Goal: Obtain resource: Download file/media

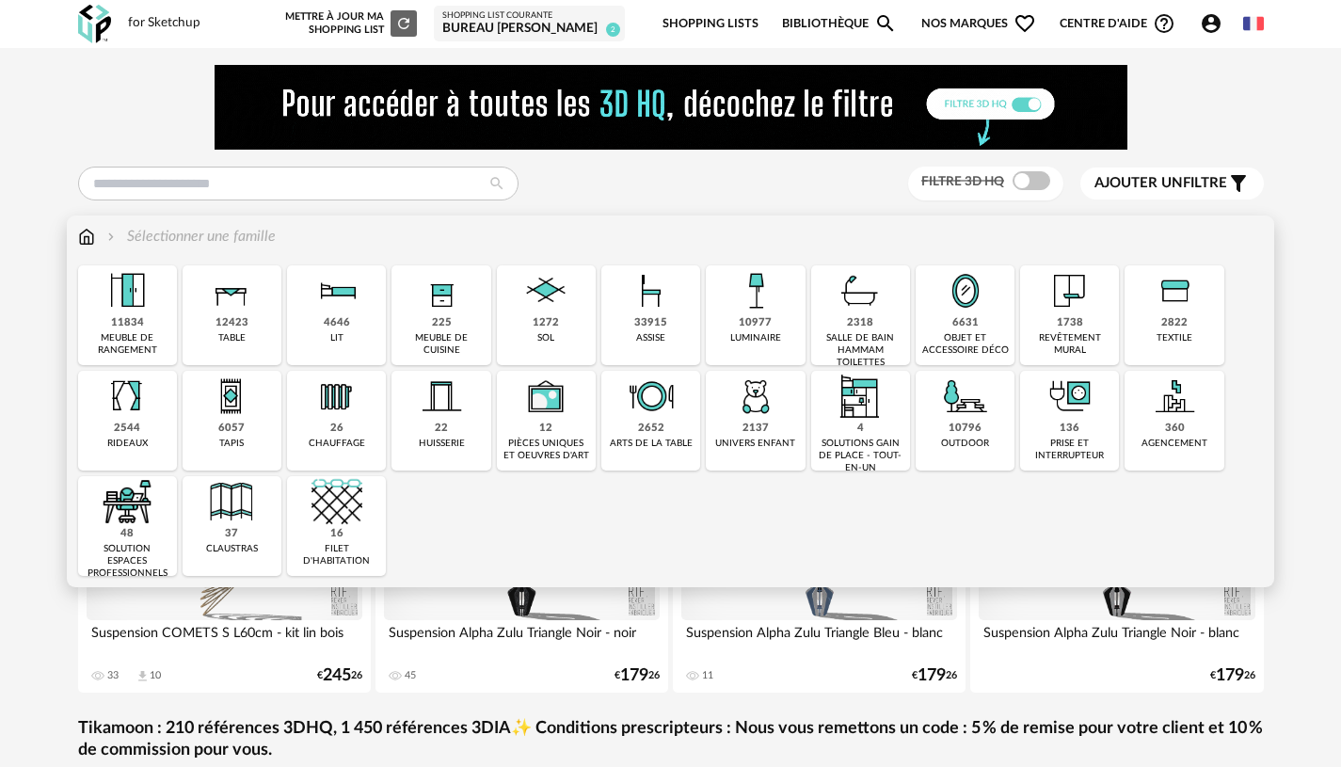
click at [648, 323] on div "33915" at bounding box center [650, 323] width 33 height 14
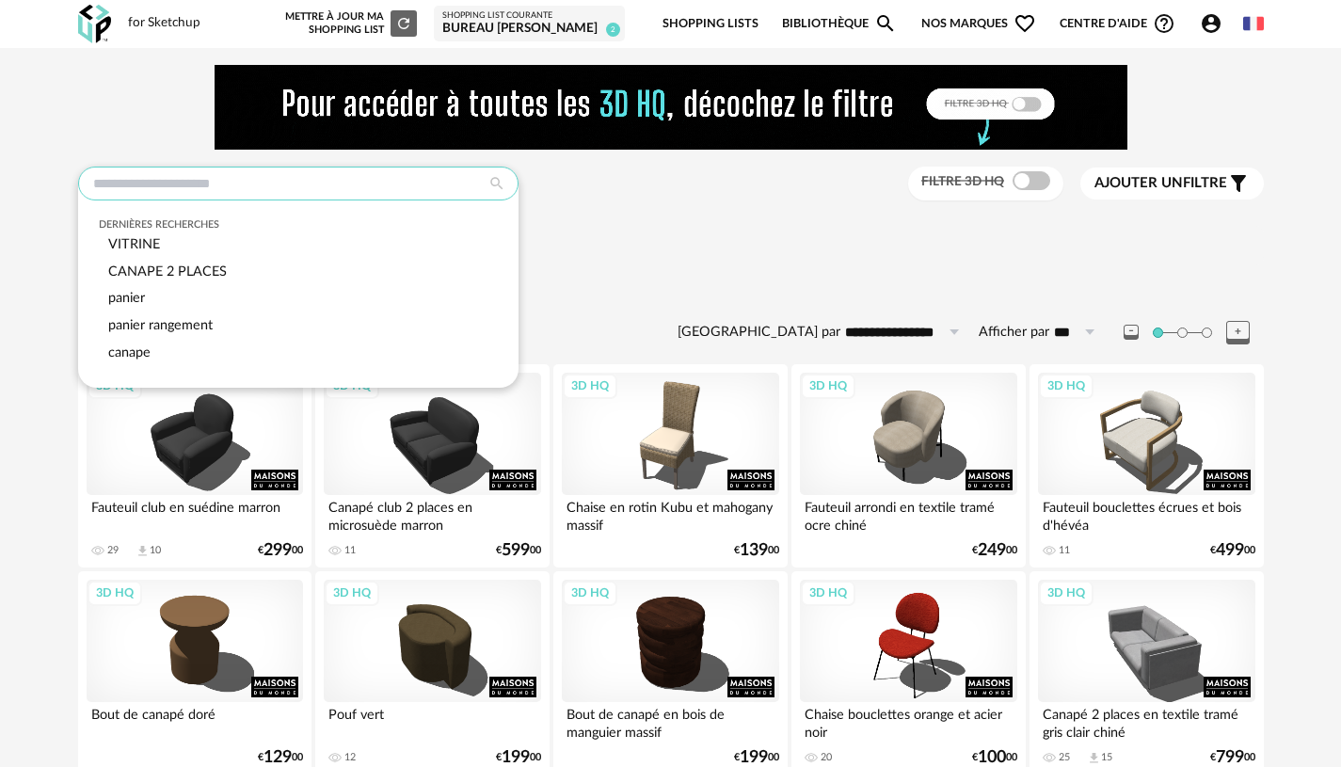
click at [419, 188] on input "text" at bounding box center [298, 184] width 440 height 34
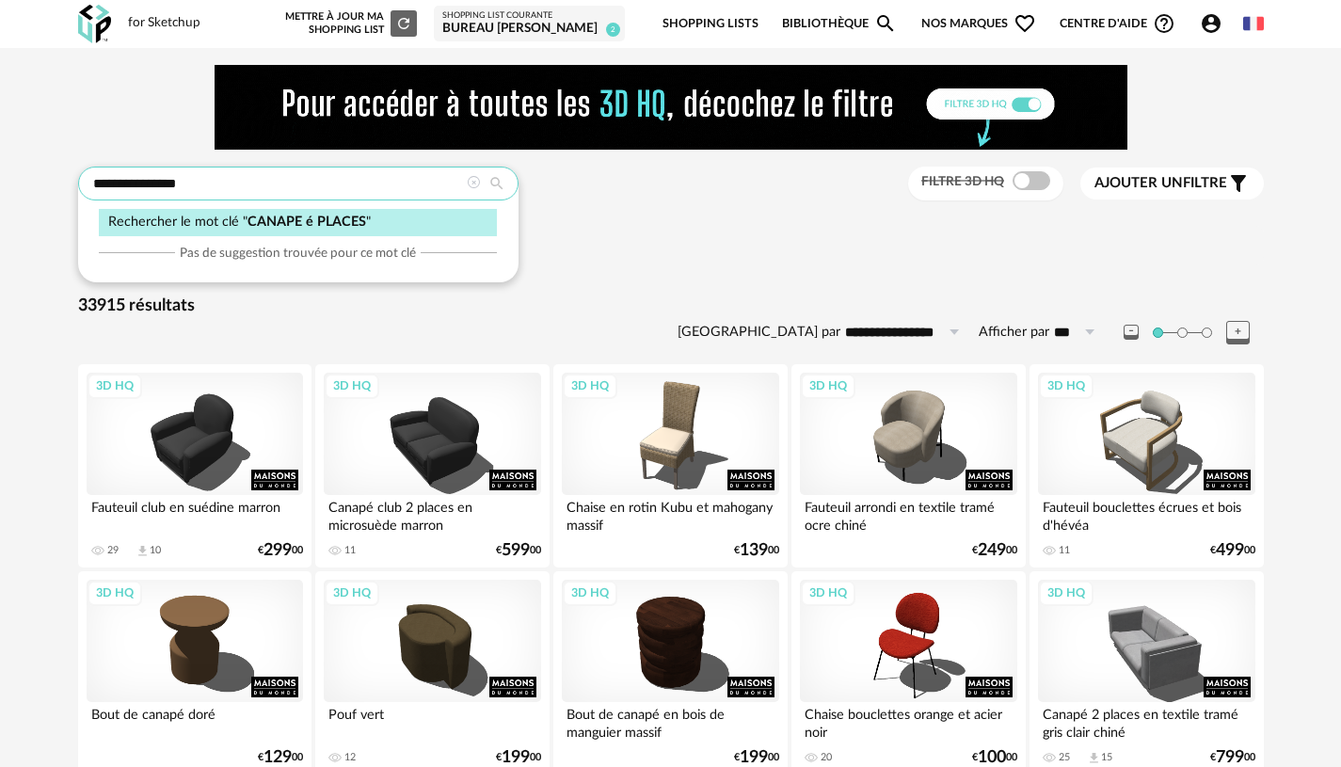
type input "**********"
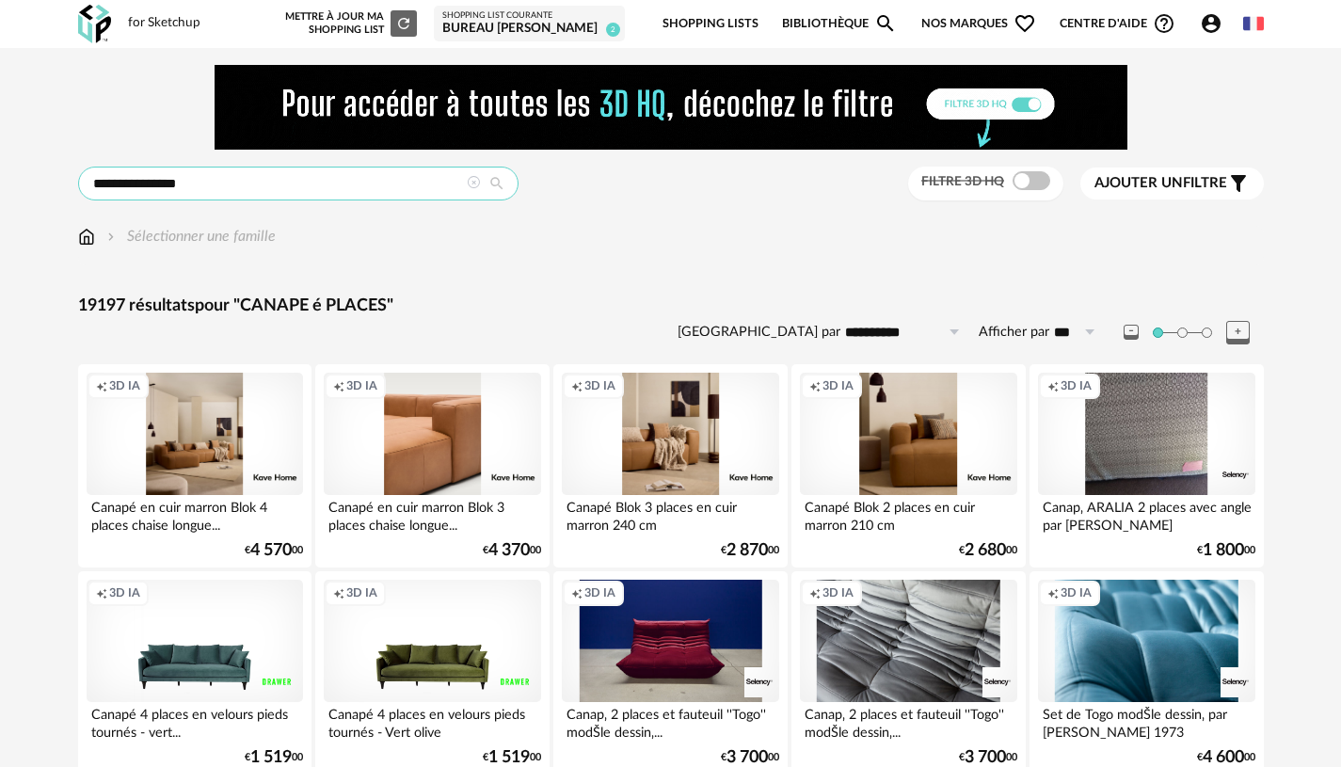
click at [159, 182] on input "**********" at bounding box center [298, 184] width 440 height 34
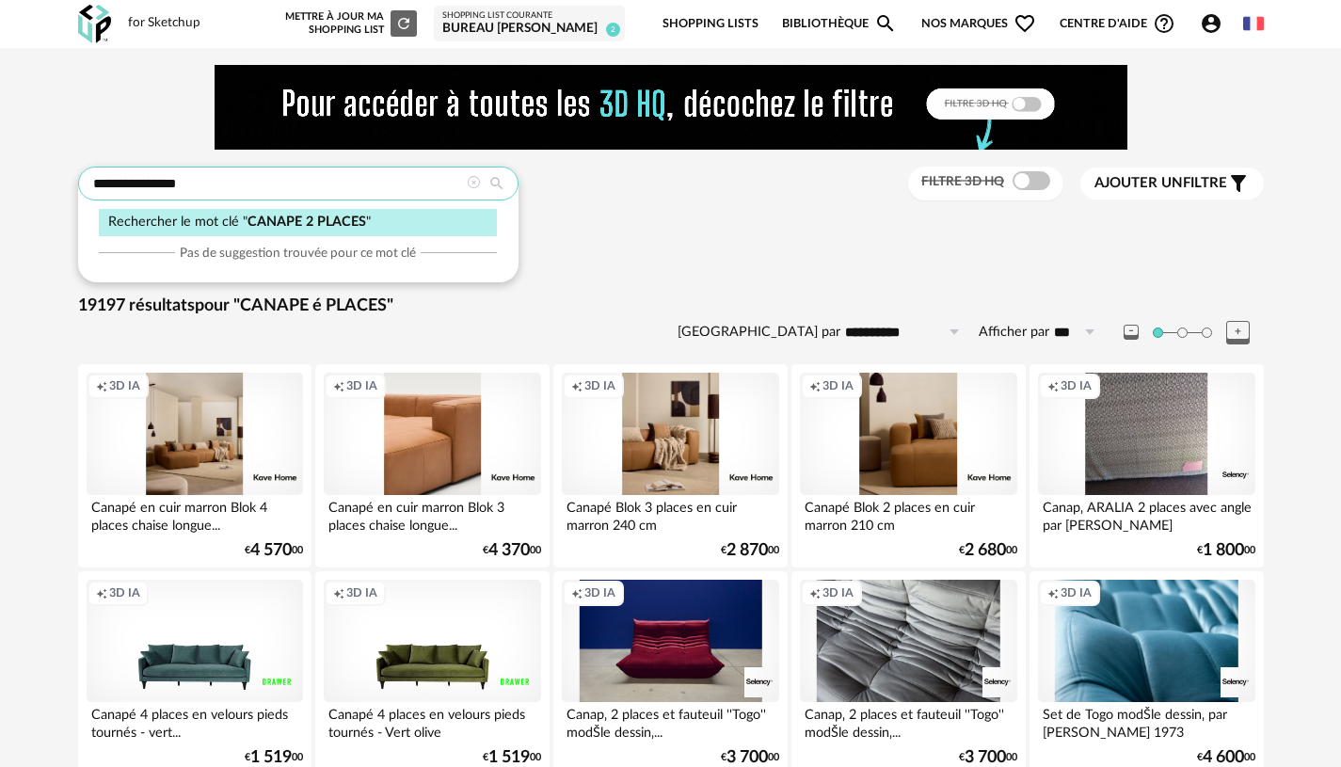
type input "**********"
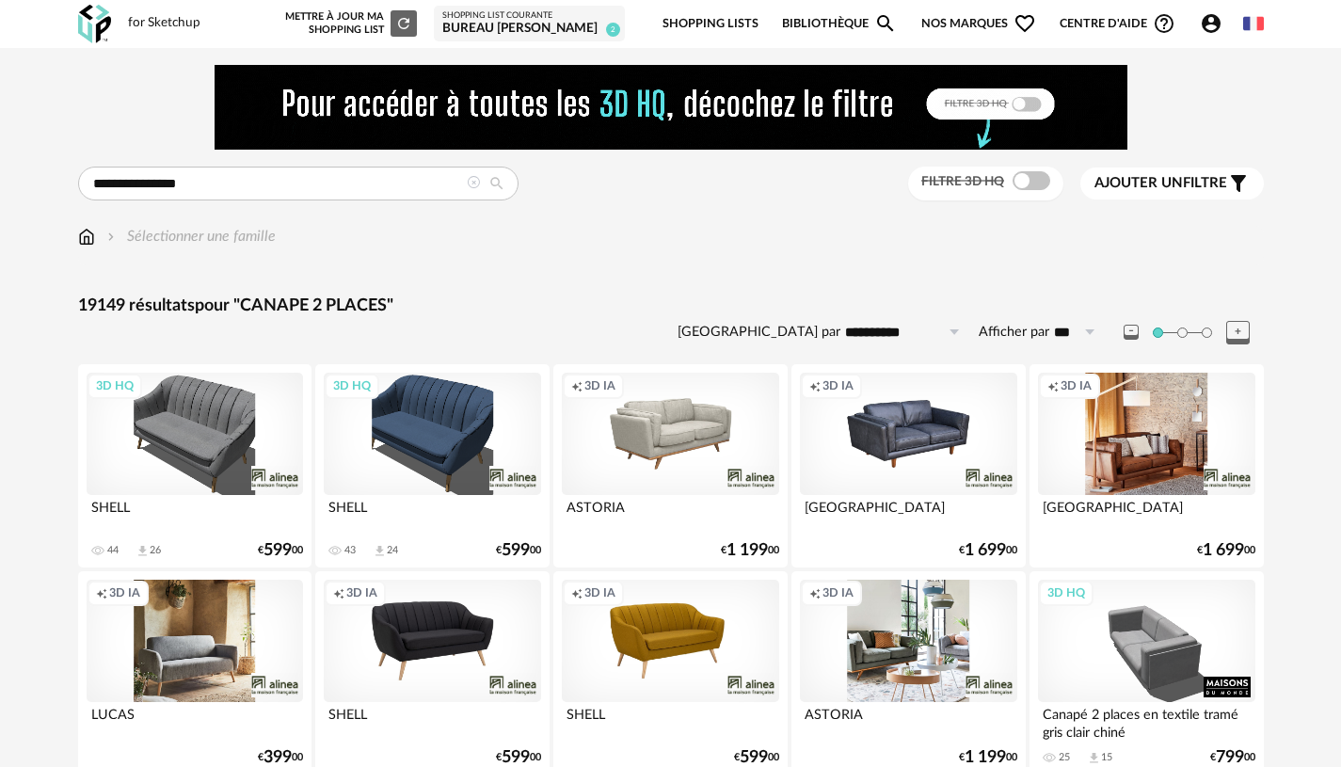
drag, startPoint x: 808, startPoint y: 559, endPoint x: 701, endPoint y: 556, distance: 107.3
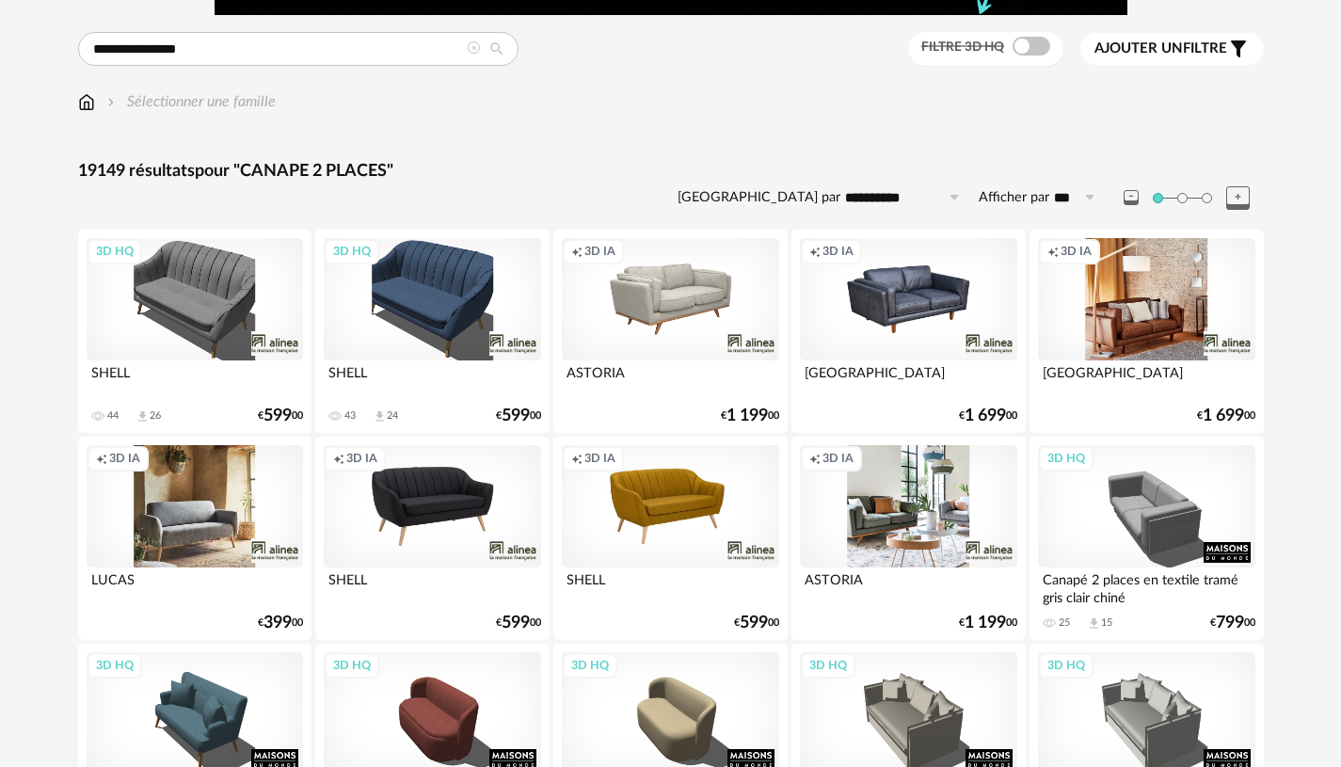
scroll to position [94, 0]
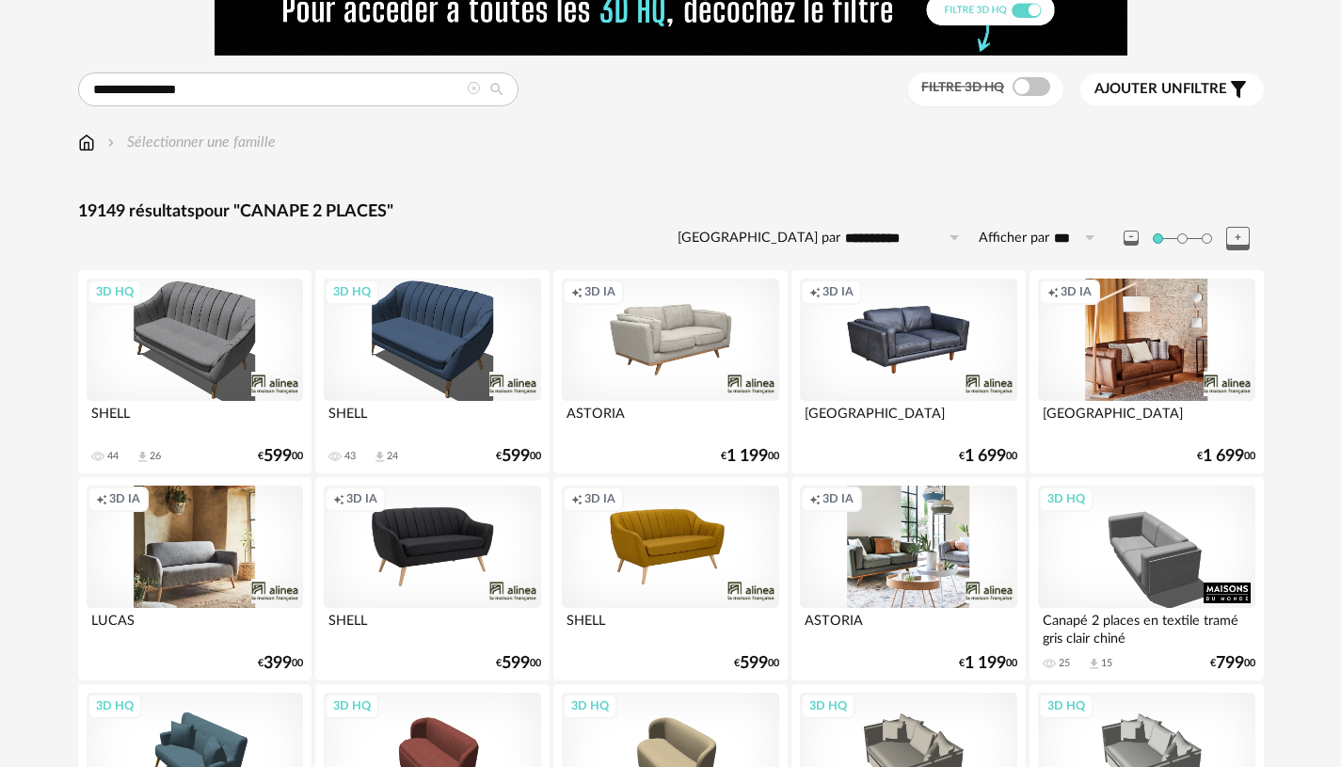
click at [724, 443] on div "Creation icon 3D IA ASTORIA 0 Download icon 0 € 1 199 00" at bounding box center [669, 371] width 233 height 203
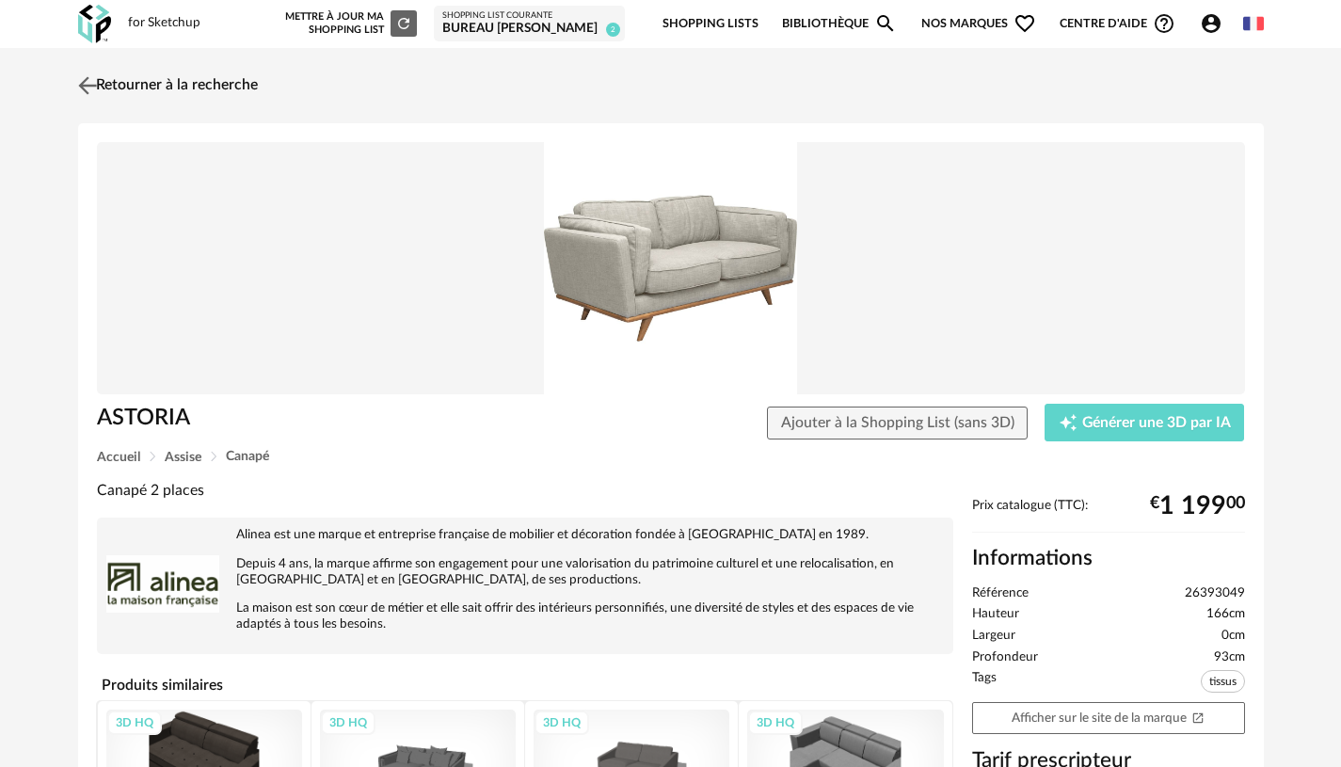
click at [140, 72] on link "Retourner à la recherche" at bounding box center [165, 85] width 184 height 41
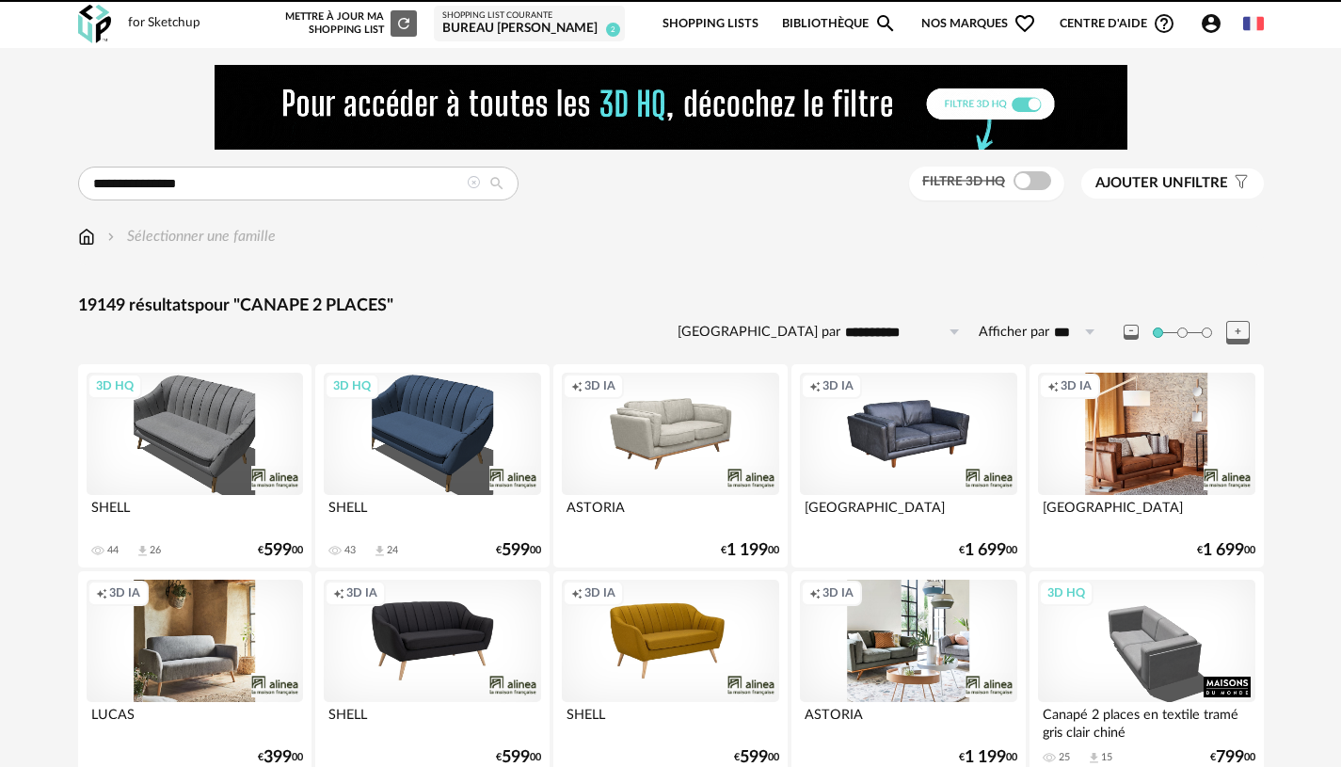
scroll to position [94, 0]
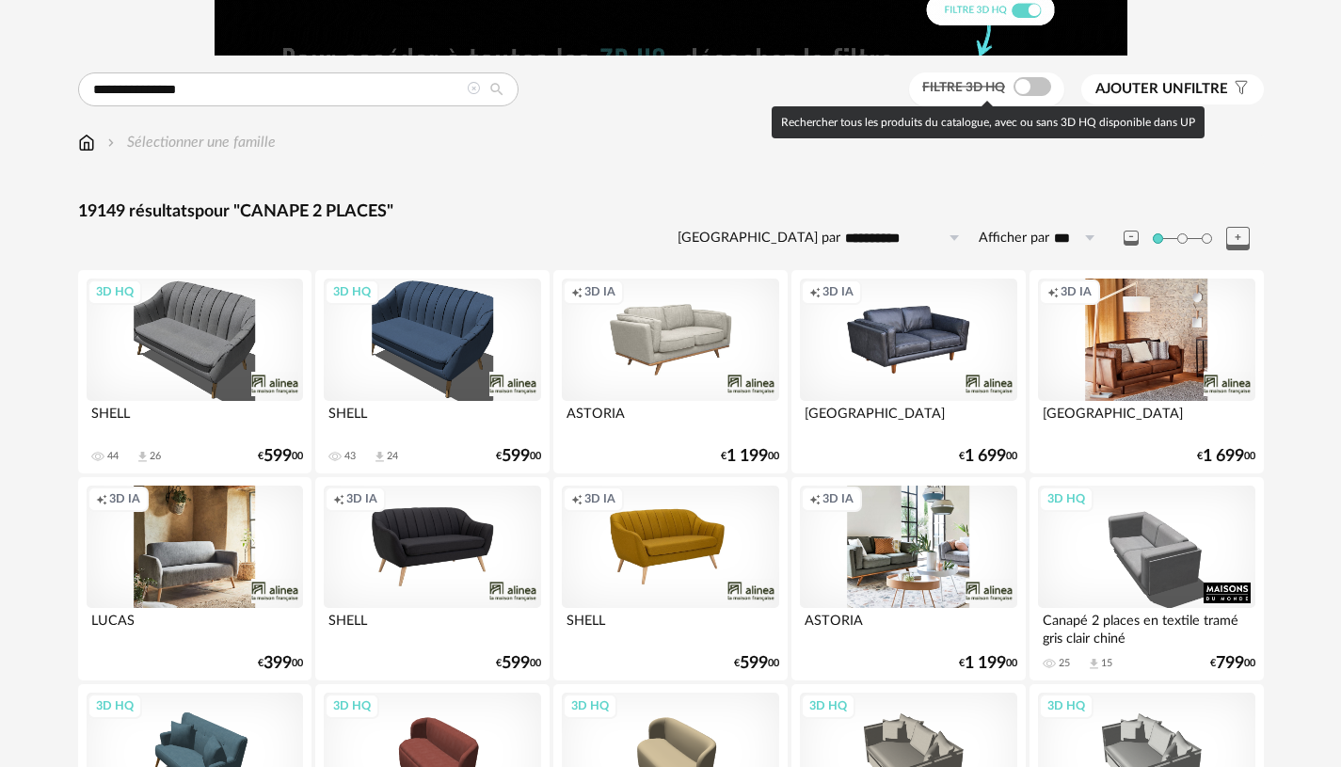
click at [1036, 93] on span at bounding box center [1032, 86] width 38 height 19
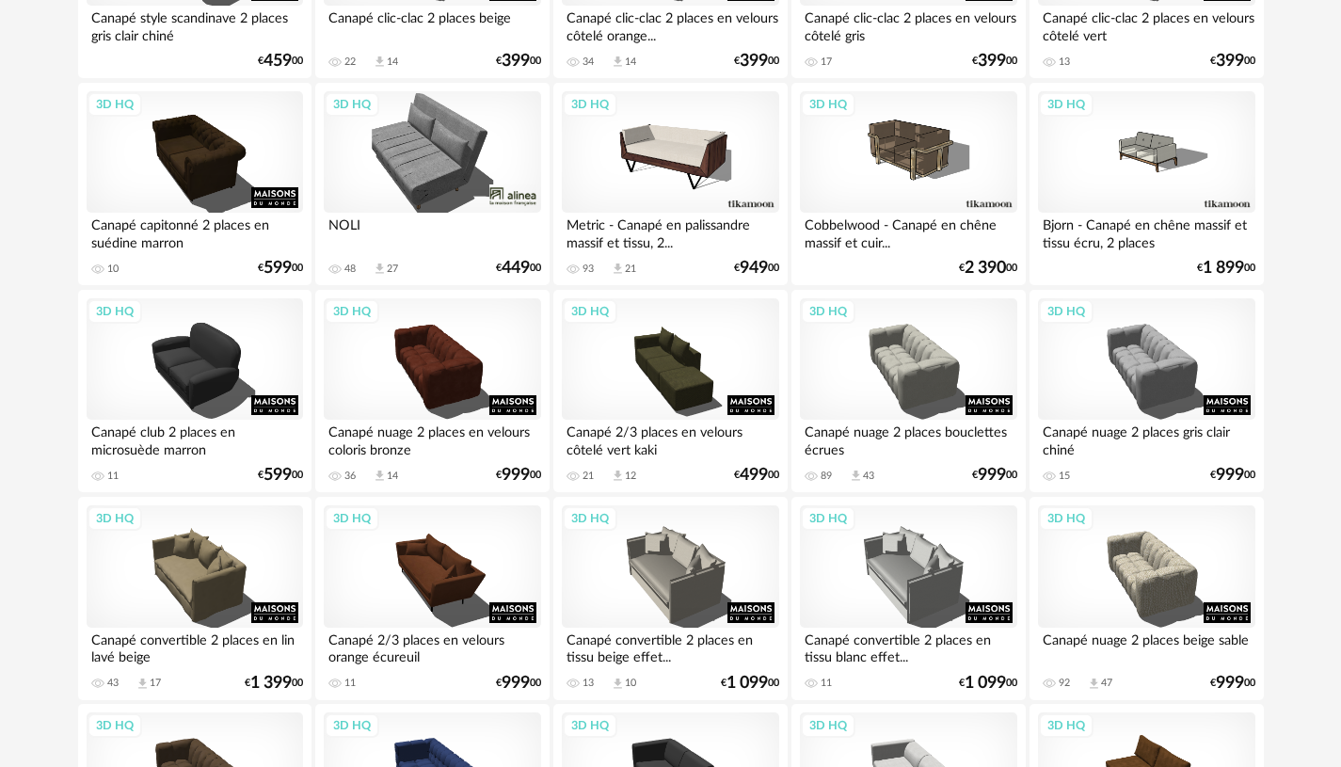
scroll to position [1694, 0]
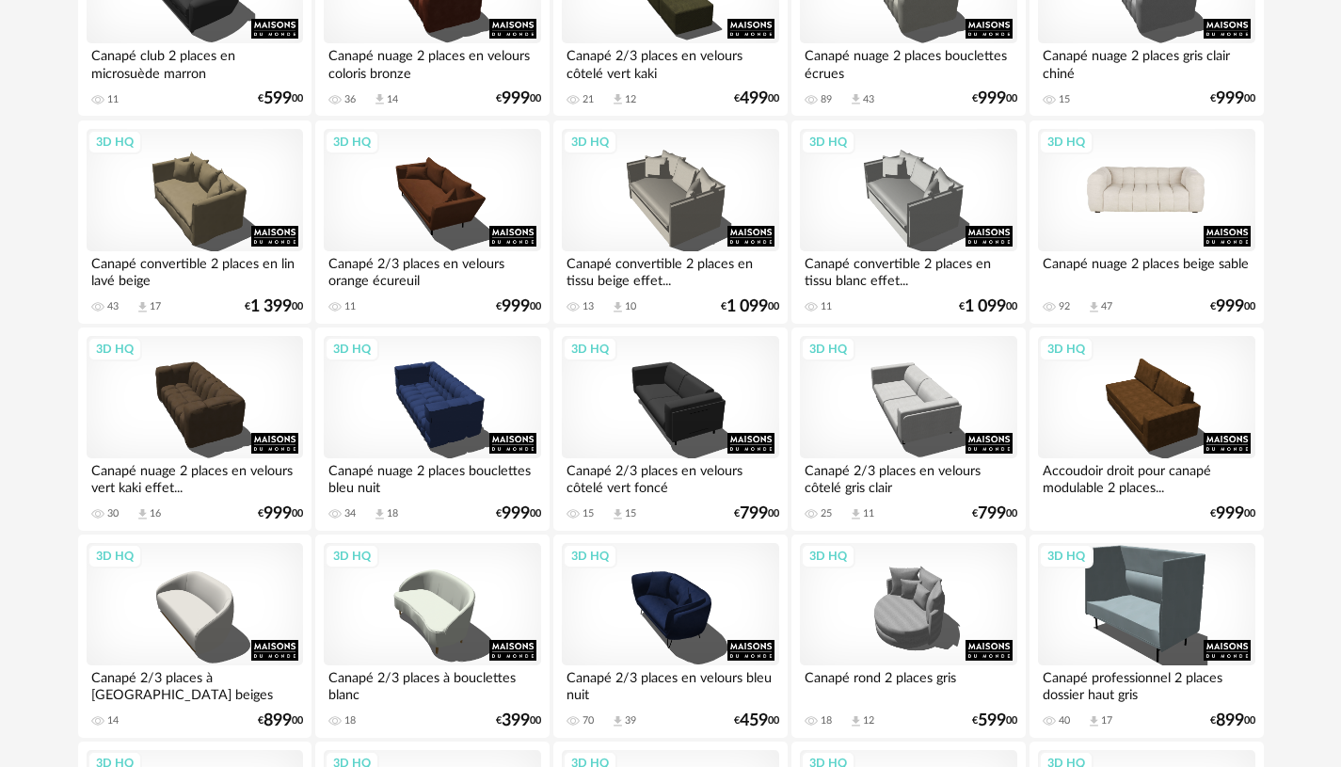
click at [1188, 209] on div "3D HQ" at bounding box center [1146, 190] width 216 height 122
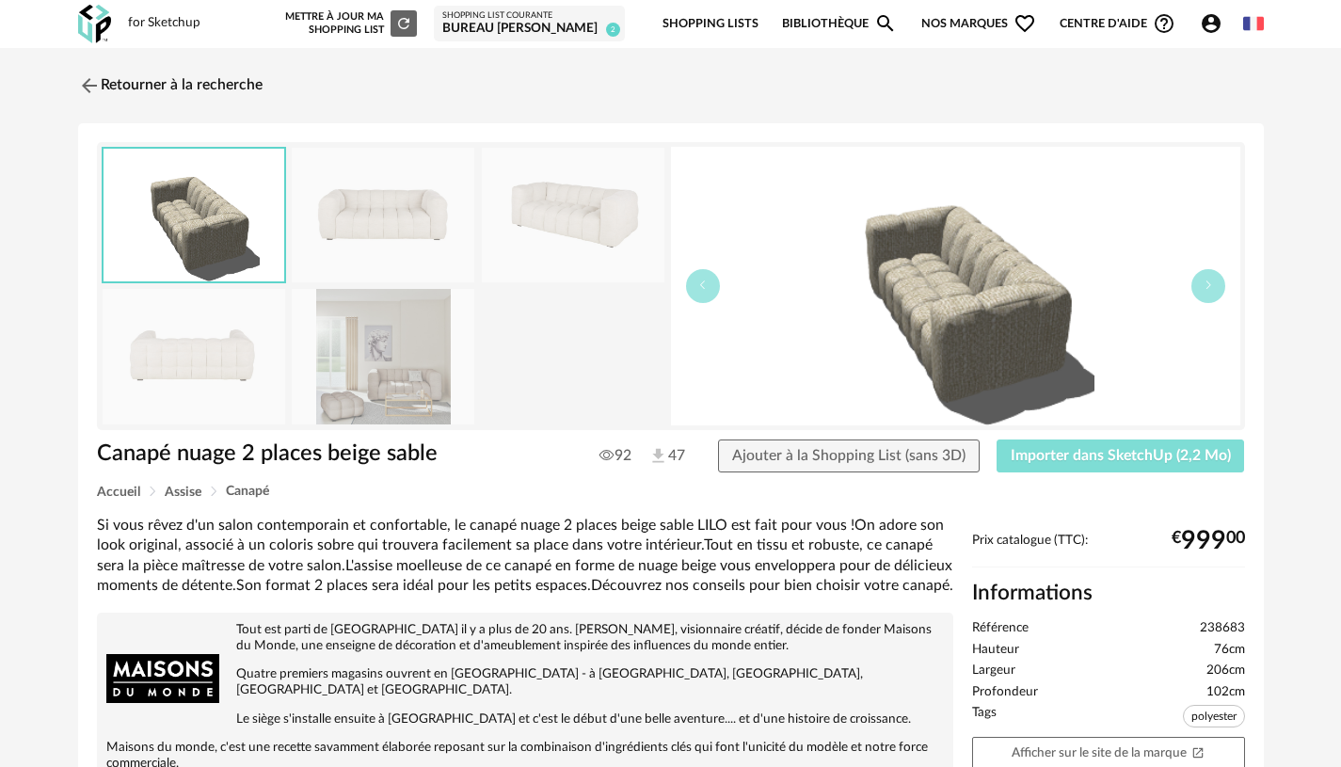
click at [1075, 450] on span "Importer dans SketchUp (2,2 Mo)" at bounding box center [1121, 455] width 220 height 15
click at [1056, 458] on span "Importer dans SketchUp (2,2 Mo)" at bounding box center [1121, 455] width 220 height 15
click at [144, 84] on link "Retourner à la recherche" at bounding box center [165, 85] width 184 height 41
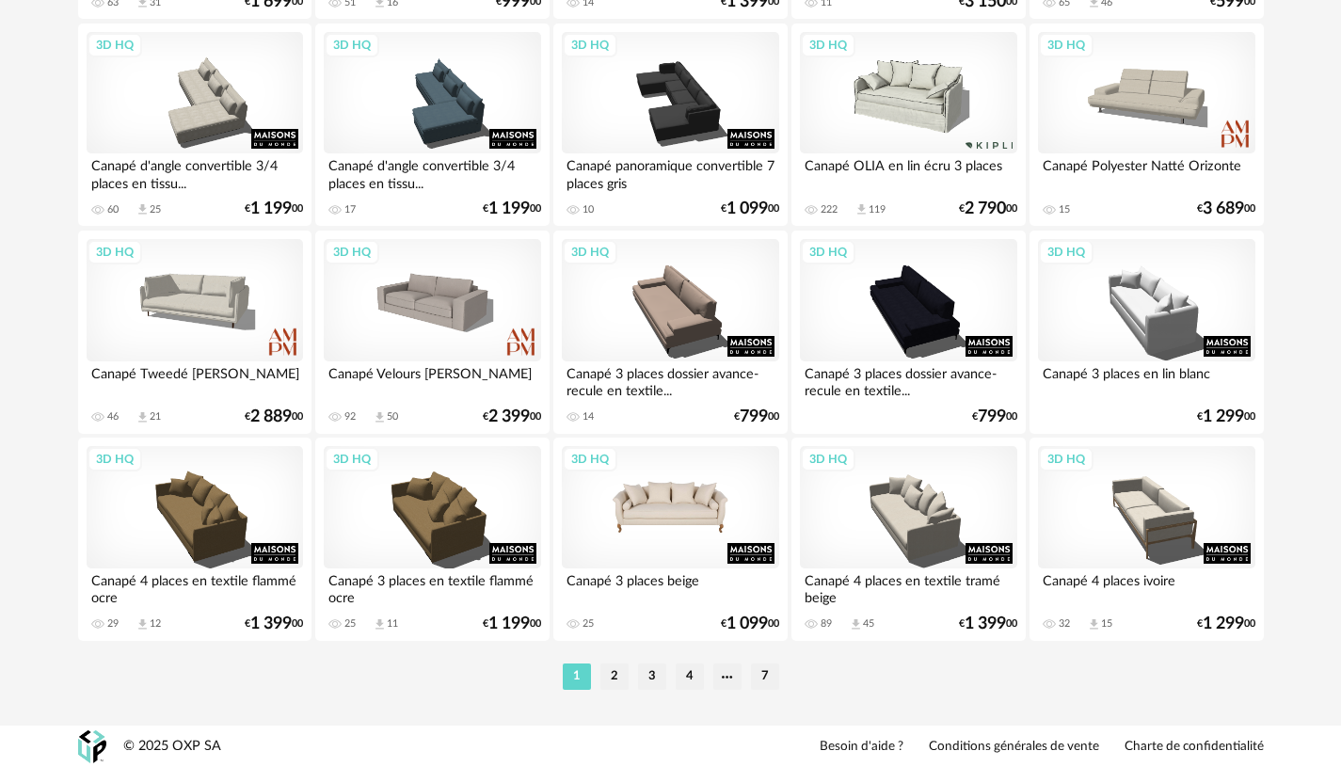
scroll to position [3863, 0]
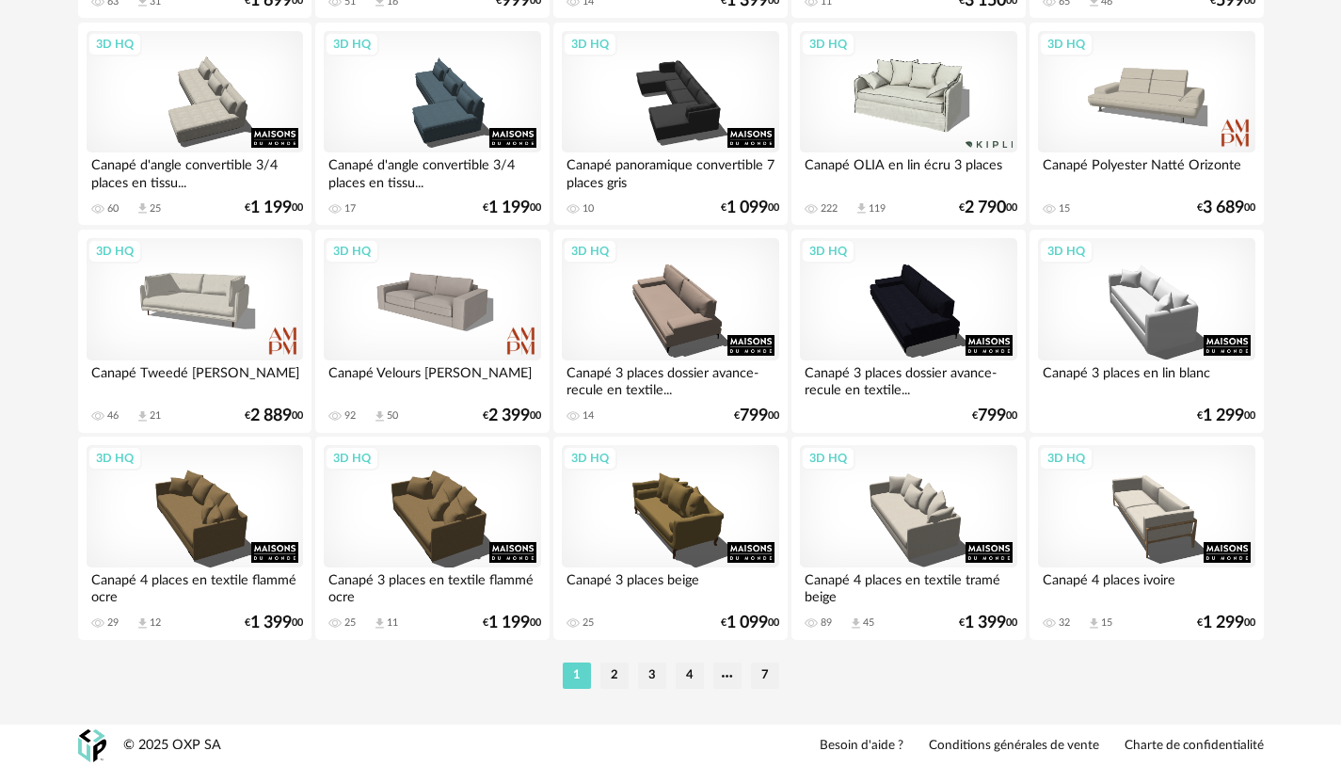
click at [620, 678] on li "2" at bounding box center [614, 675] width 28 height 26
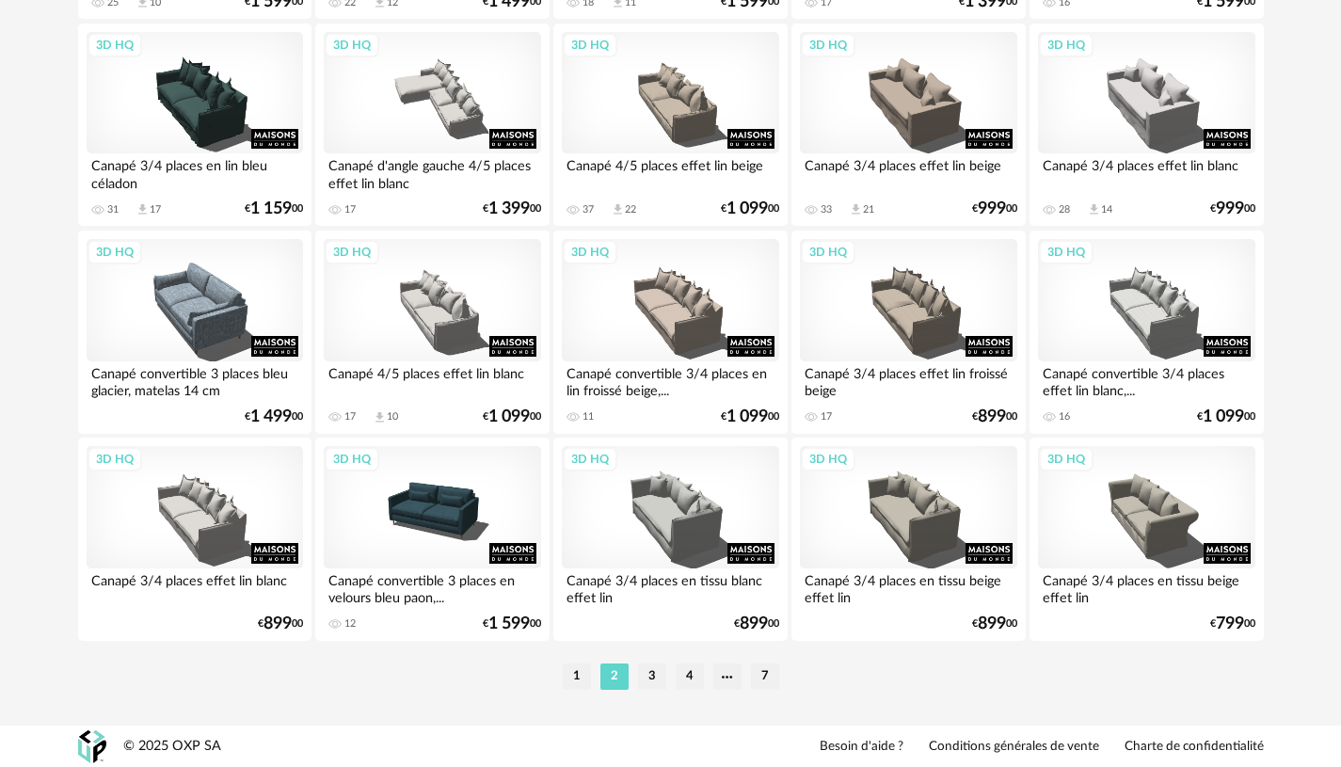
scroll to position [3863, 0]
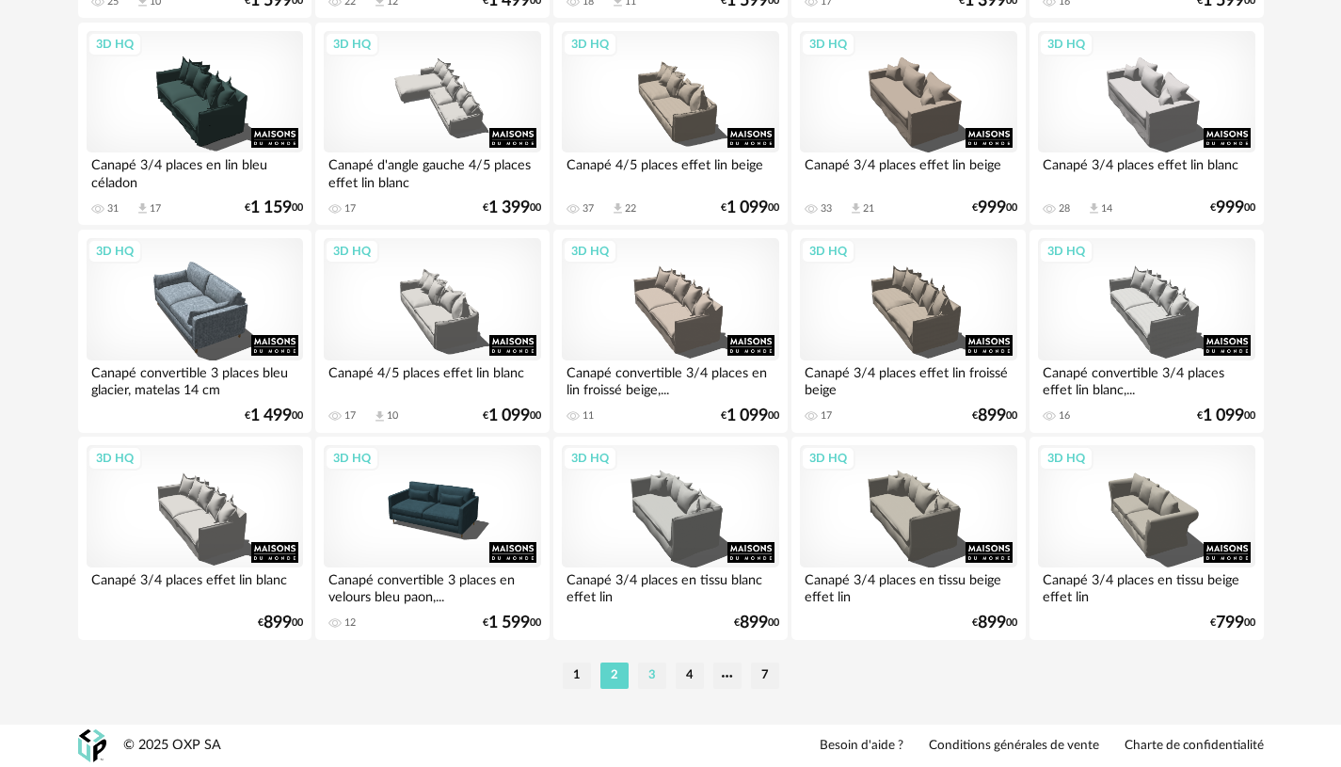
click at [657, 676] on li "3" at bounding box center [652, 675] width 28 height 26
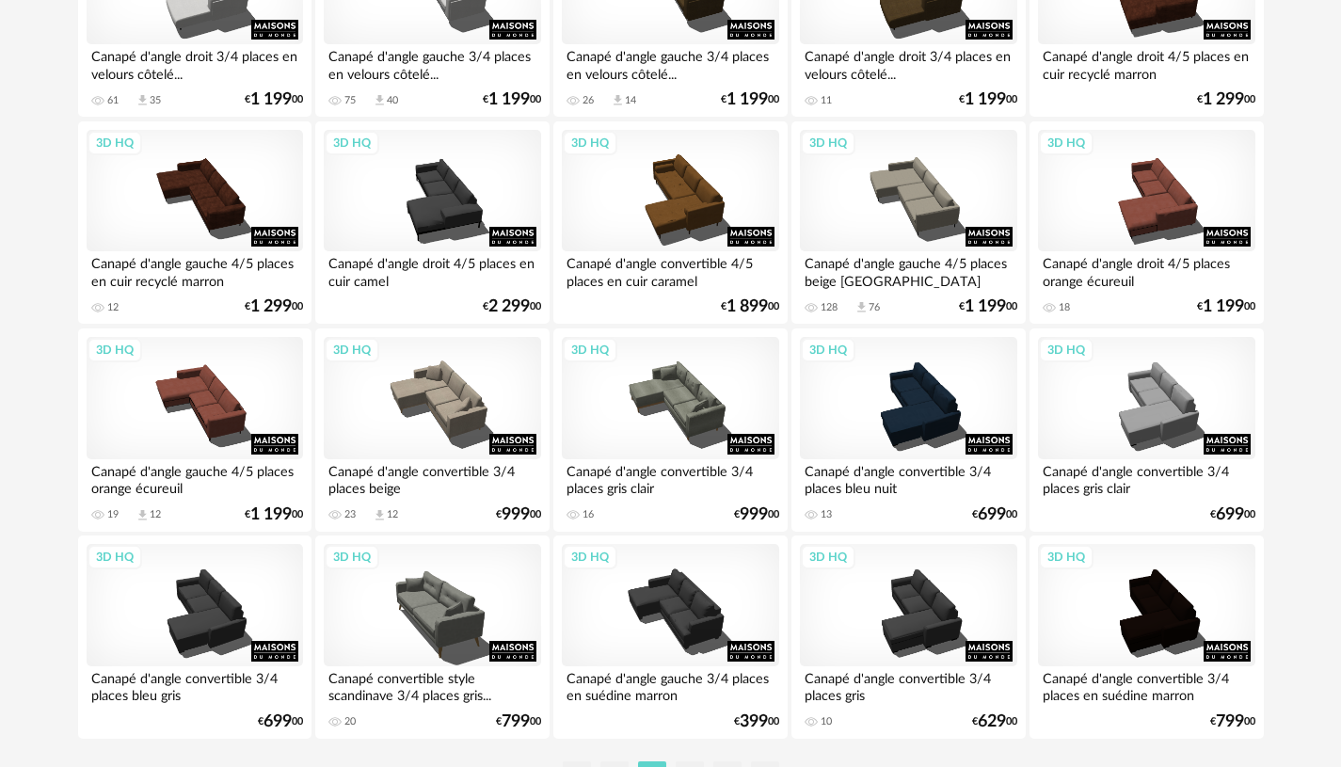
scroll to position [3863, 0]
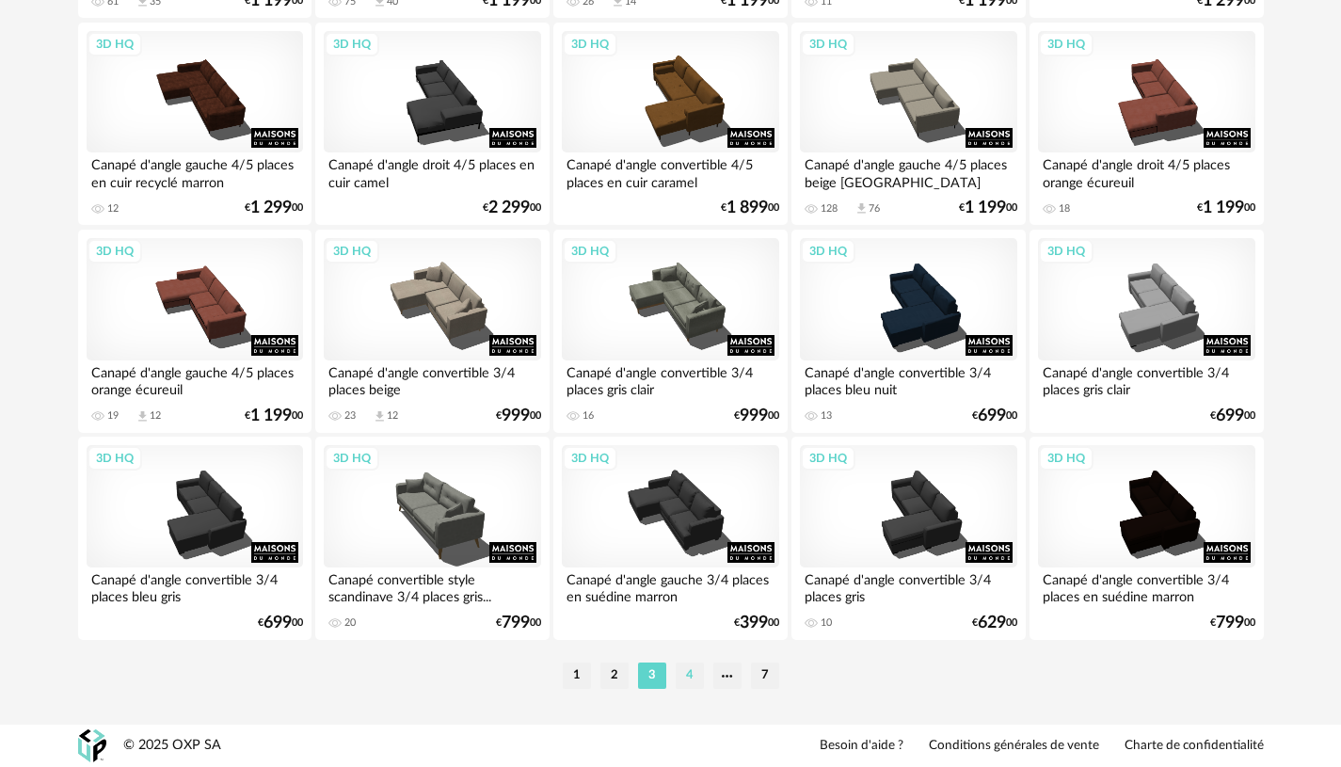
click at [675, 675] on ul "1 2 3 4 7" at bounding box center [671, 675] width 226 height 26
click at [679, 672] on li "4" at bounding box center [690, 675] width 28 height 26
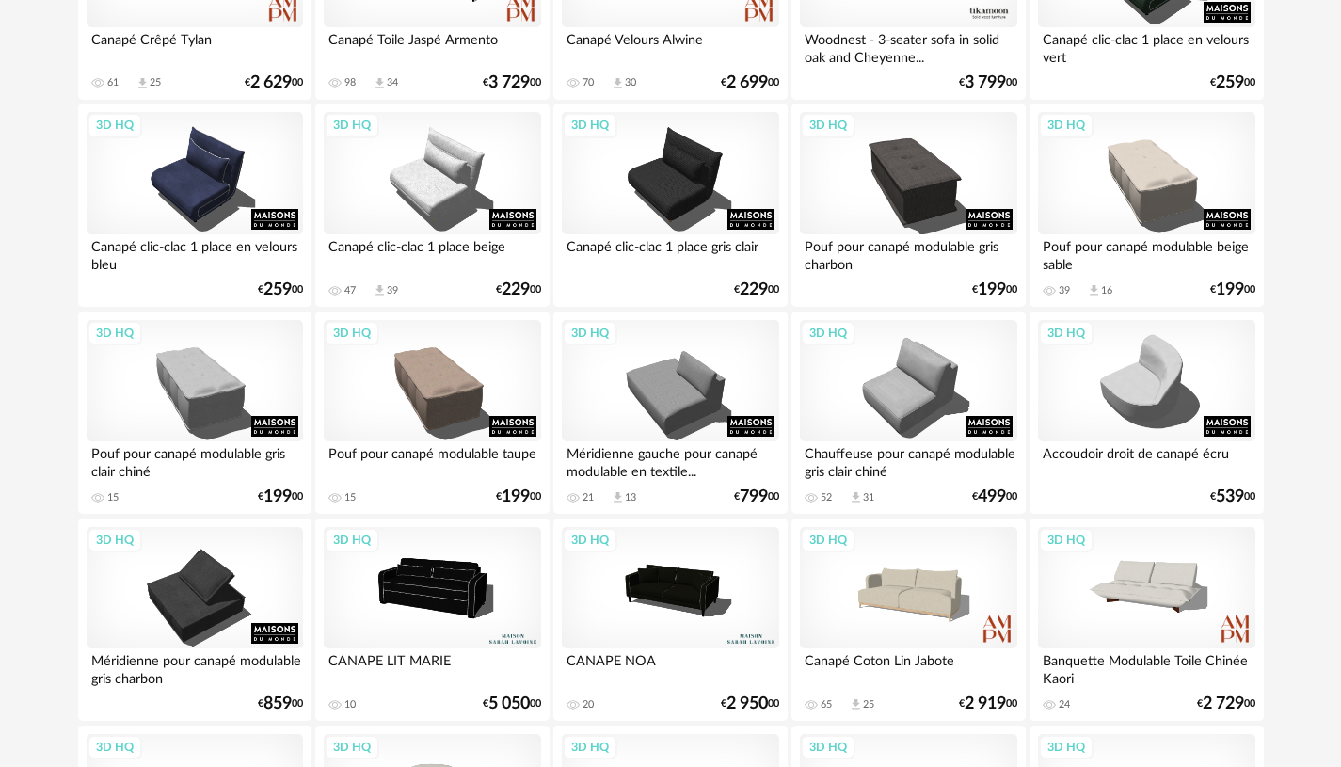
scroll to position [753, 0]
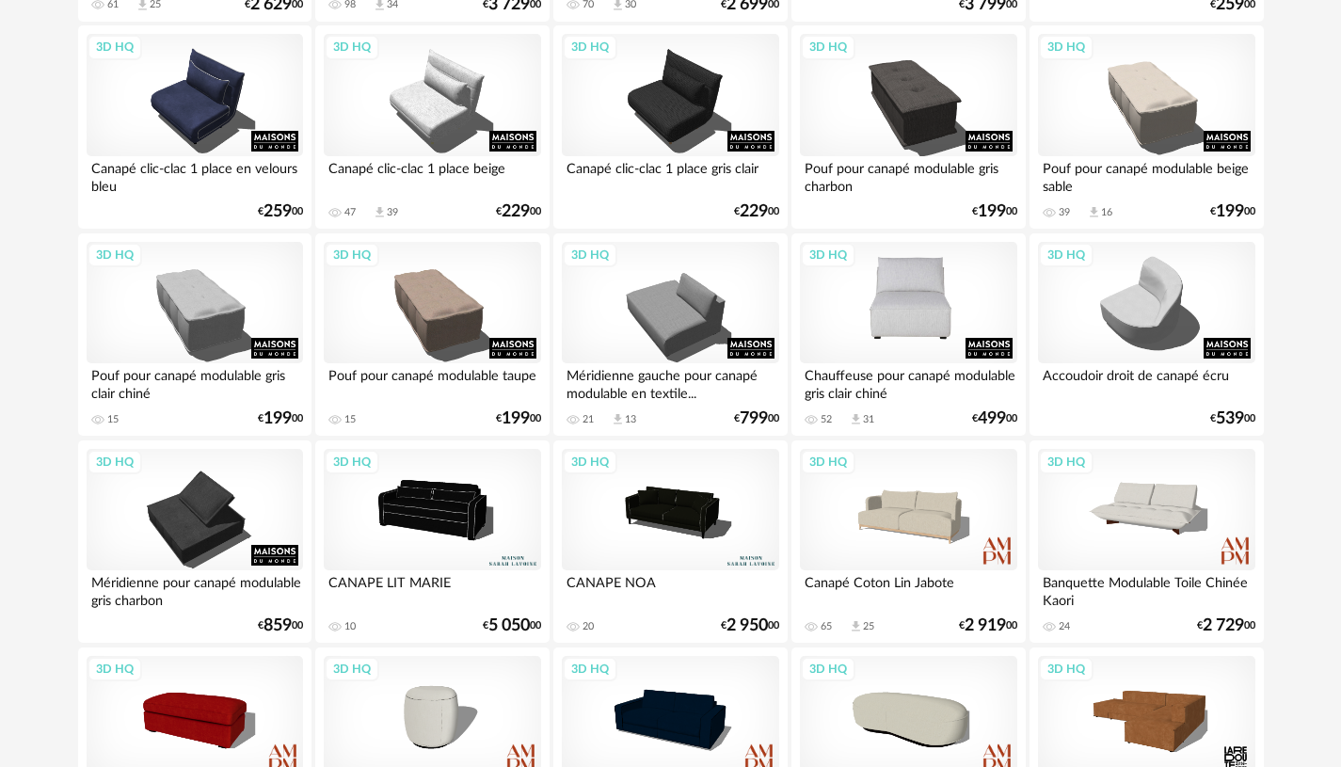
click at [912, 340] on div "3D HQ" at bounding box center [908, 303] width 216 height 122
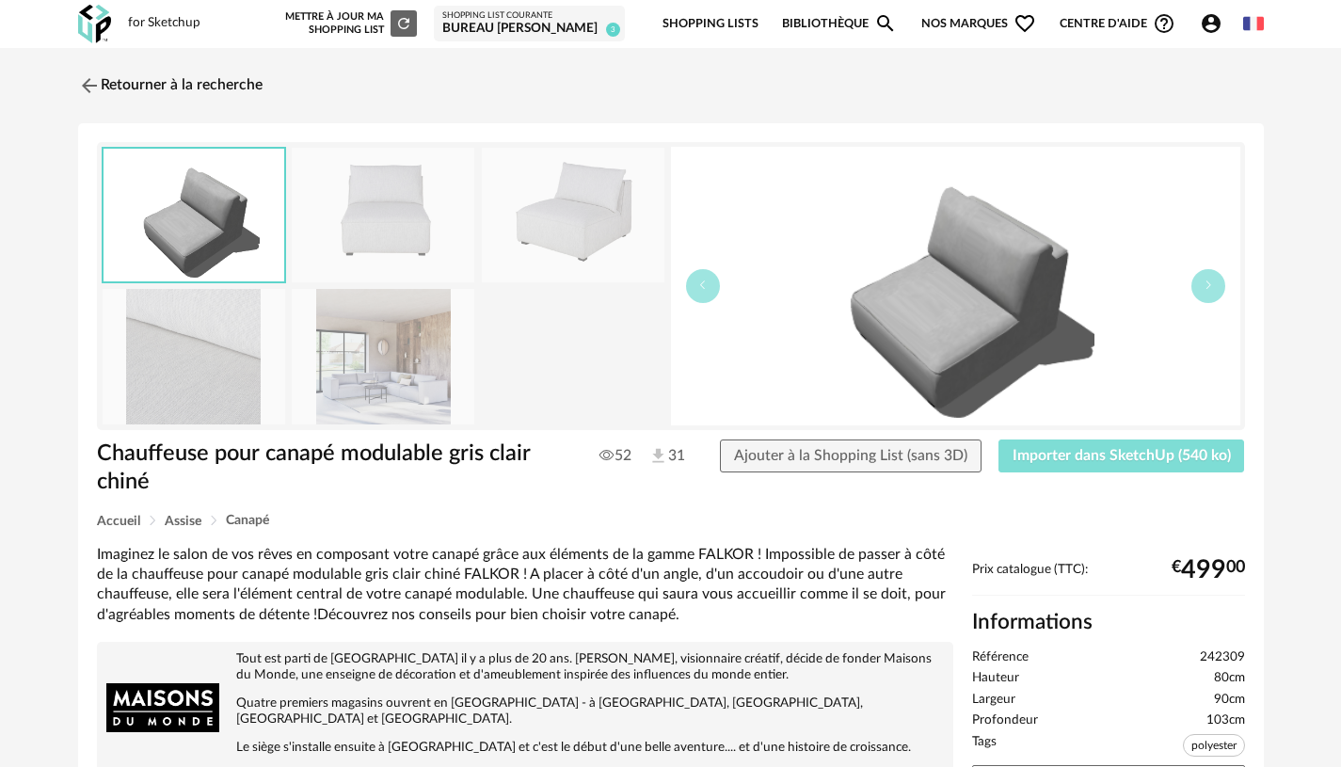
click at [1071, 452] on span "Importer dans SketchUp (540 ko)" at bounding box center [1121, 455] width 218 height 15
click at [225, 89] on link "Retourner à la recherche" at bounding box center [165, 85] width 184 height 41
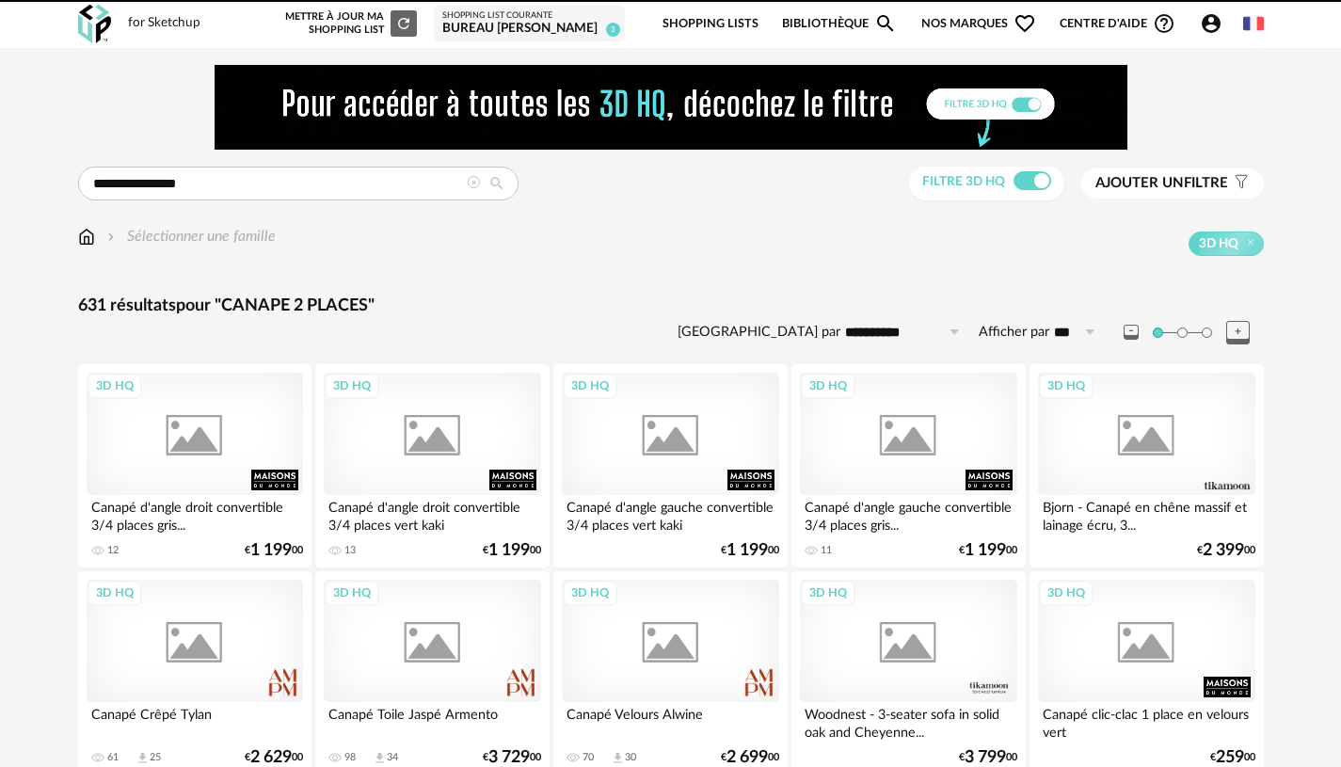
scroll to position [753, 0]
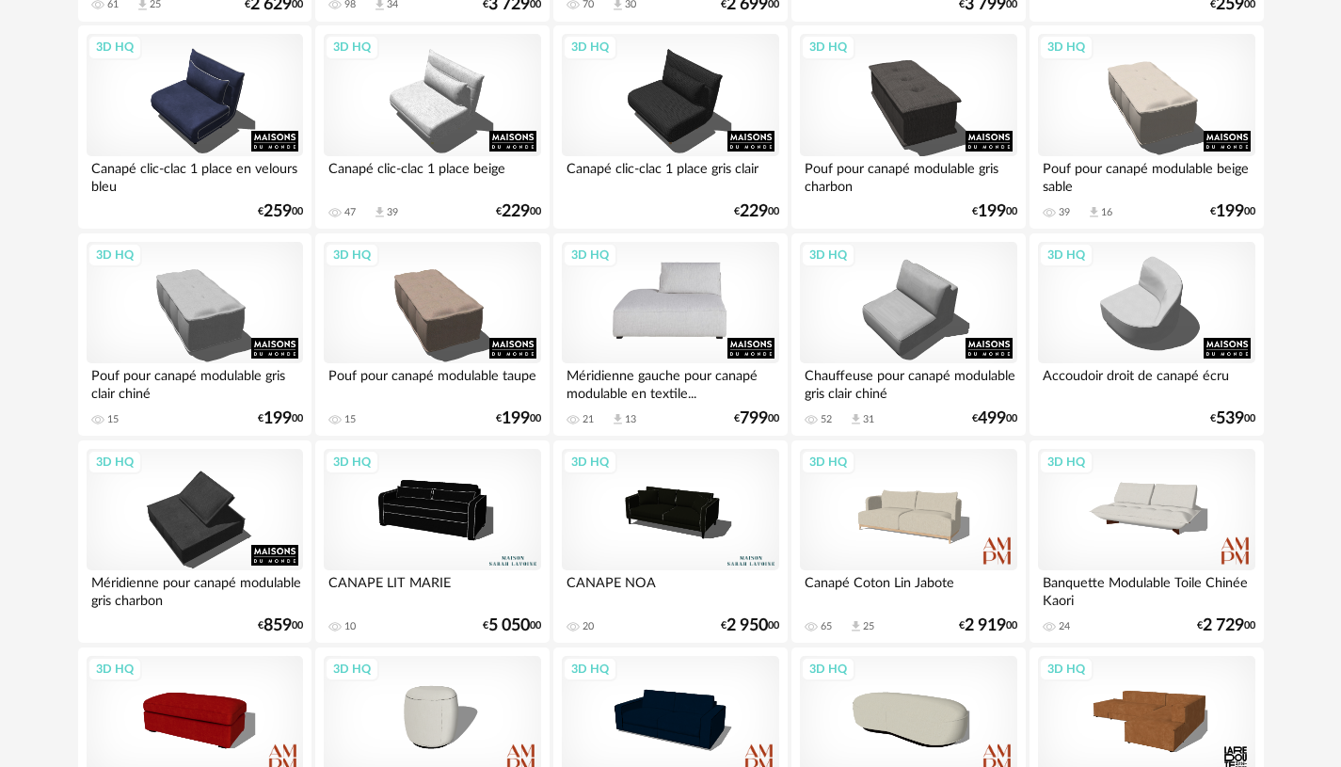
click at [691, 314] on div "3D HQ" at bounding box center [670, 303] width 216 height 122
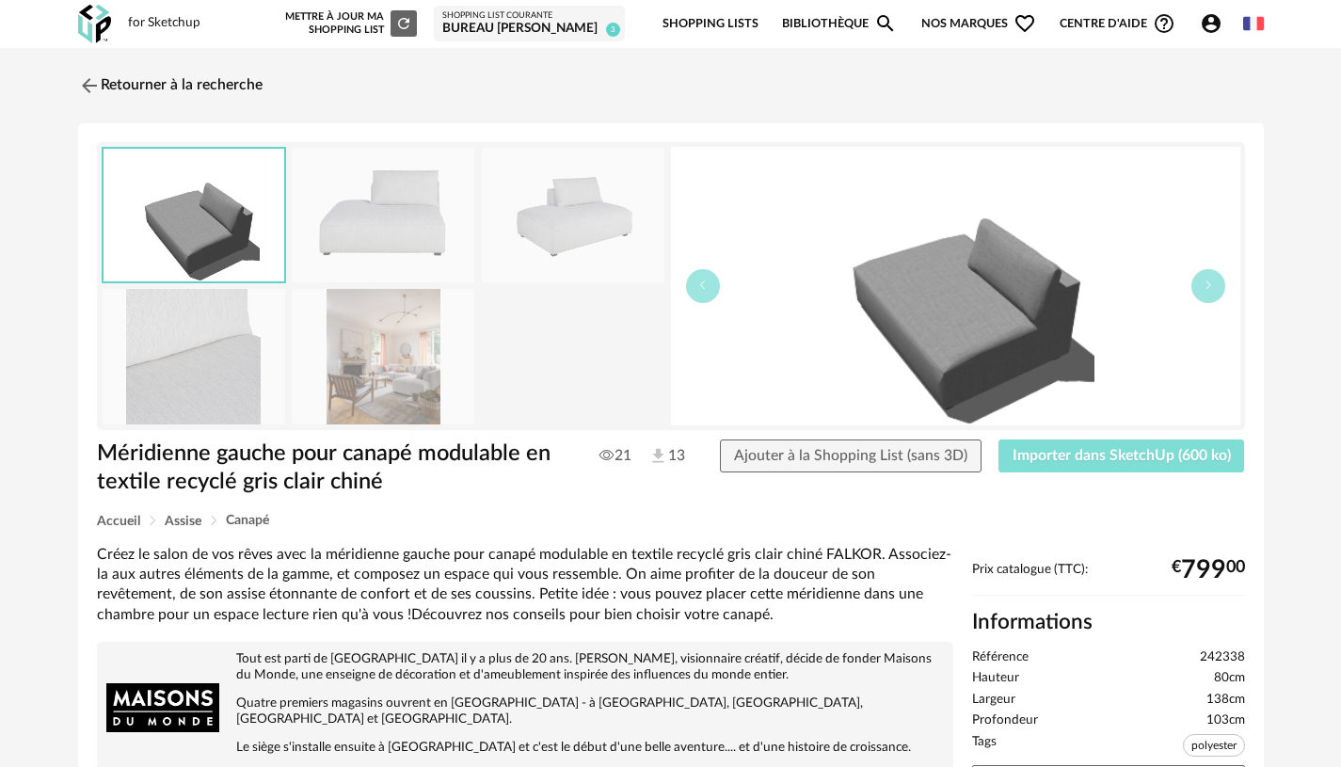
click at [1116, 454] on span "Importer dans SketchUp (600 ko)" at bounding box center [1121, 455] width 218 height 15
click at [149, 101] on link "Retourner à la recherche" at bounding box center [165, 85] width 184 height 41
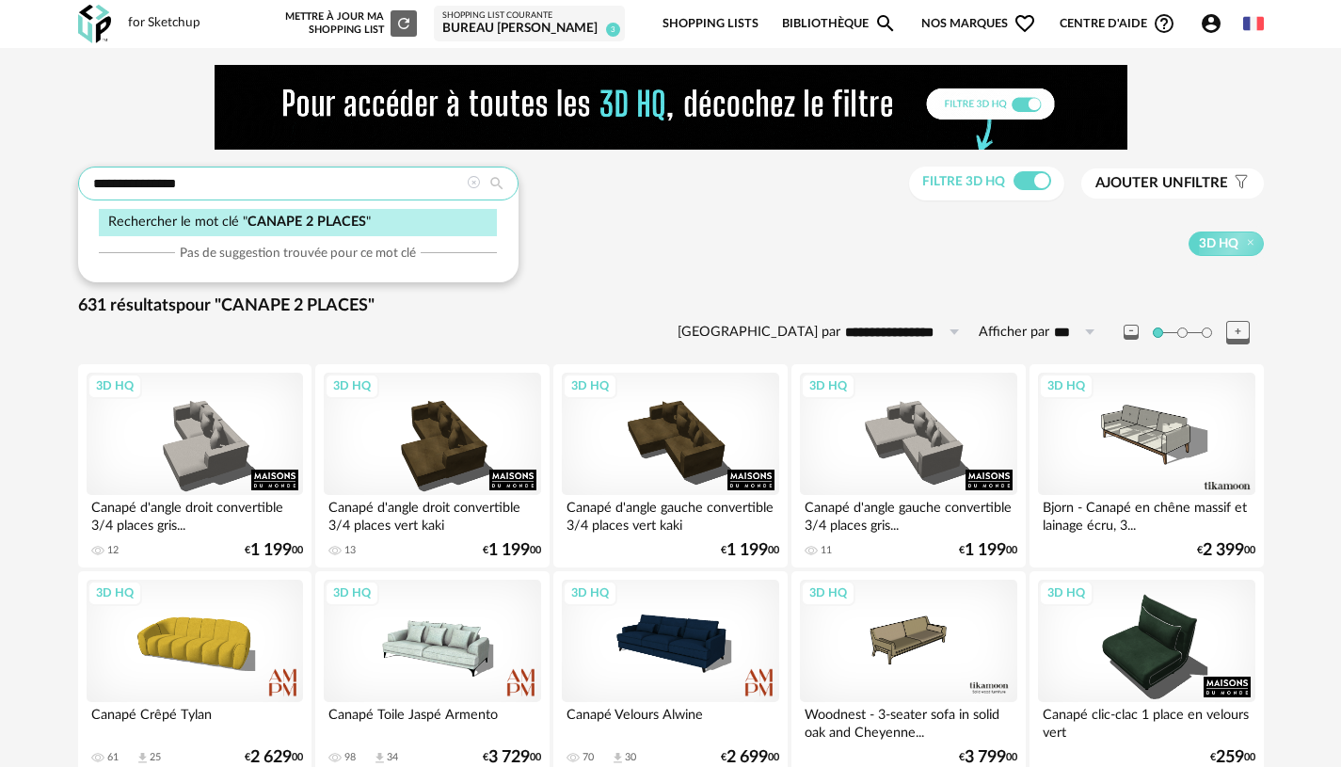
drag, startPoint x: 251, startPoint y: 183, endPoint x: 57, endPoint y: 183, distance: 193.8
type input "**********"
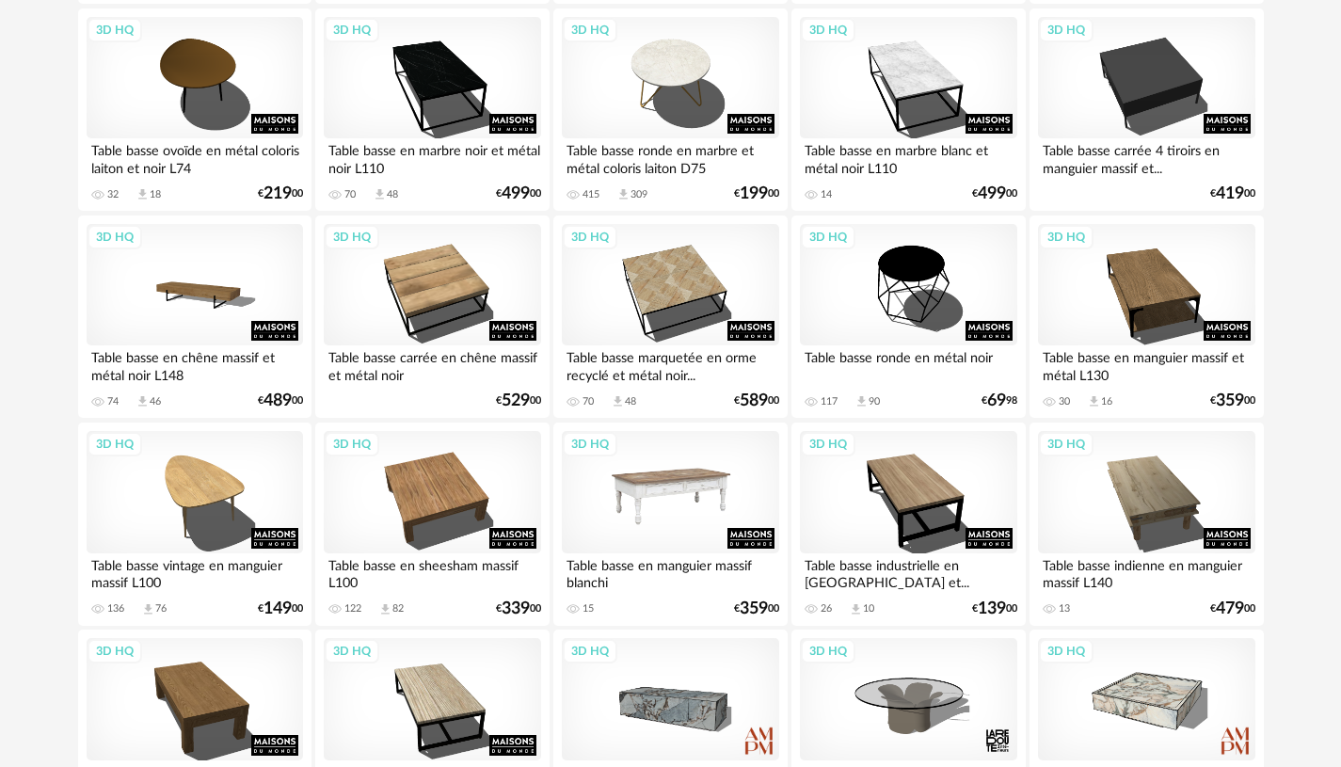
scroll to position [3863, 0]
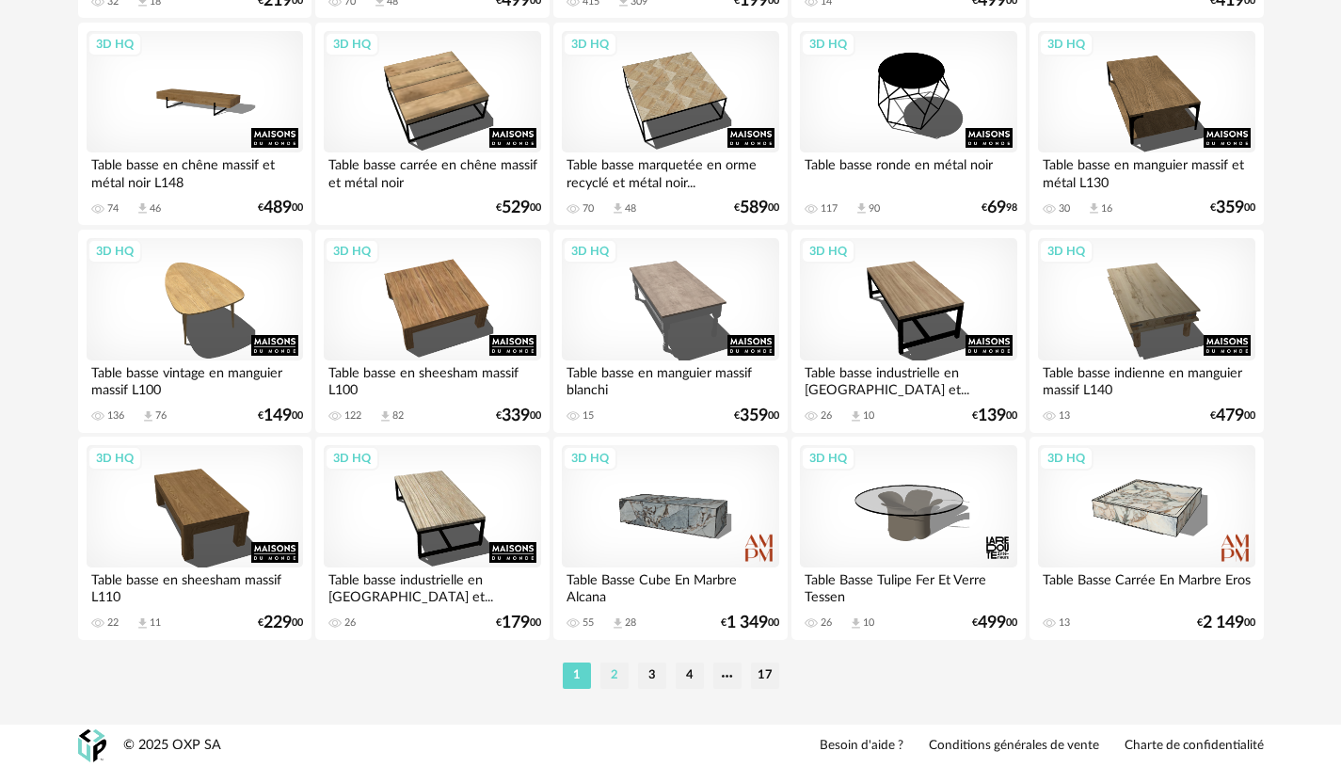
click at [618, 677] on li "2" at bounding box center [614, 675] width 28 height 26
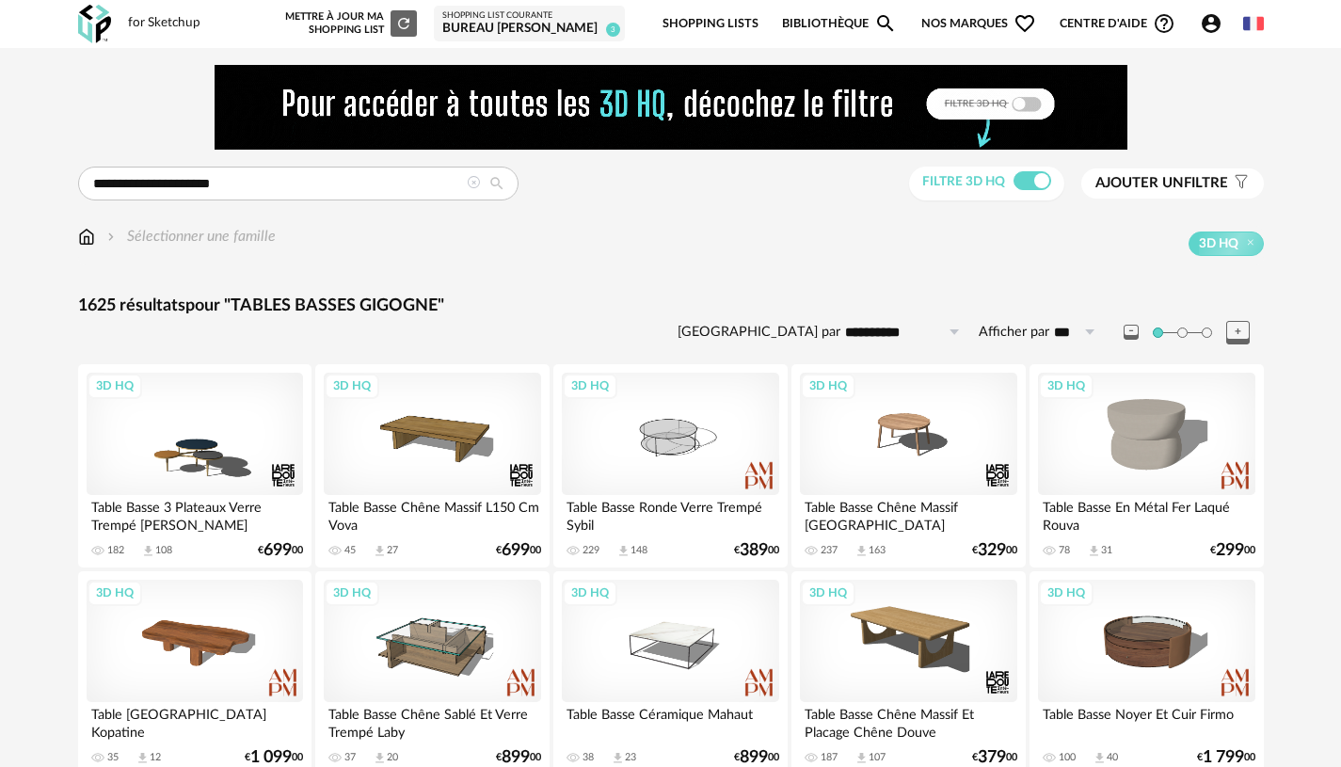
scroll to position [94, 0]
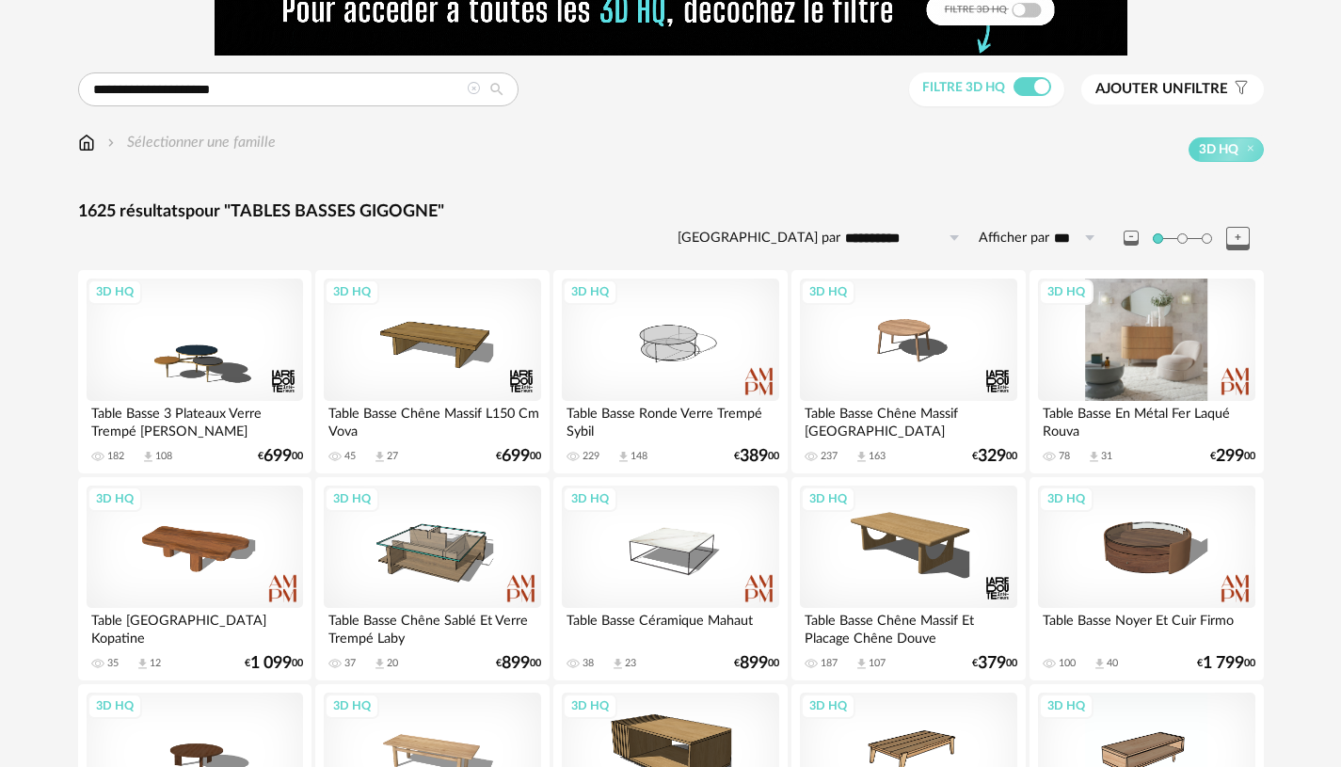
click at [1150, 316] on div "3D HQ" at bounding box center [1146, 340] width 216 height 122
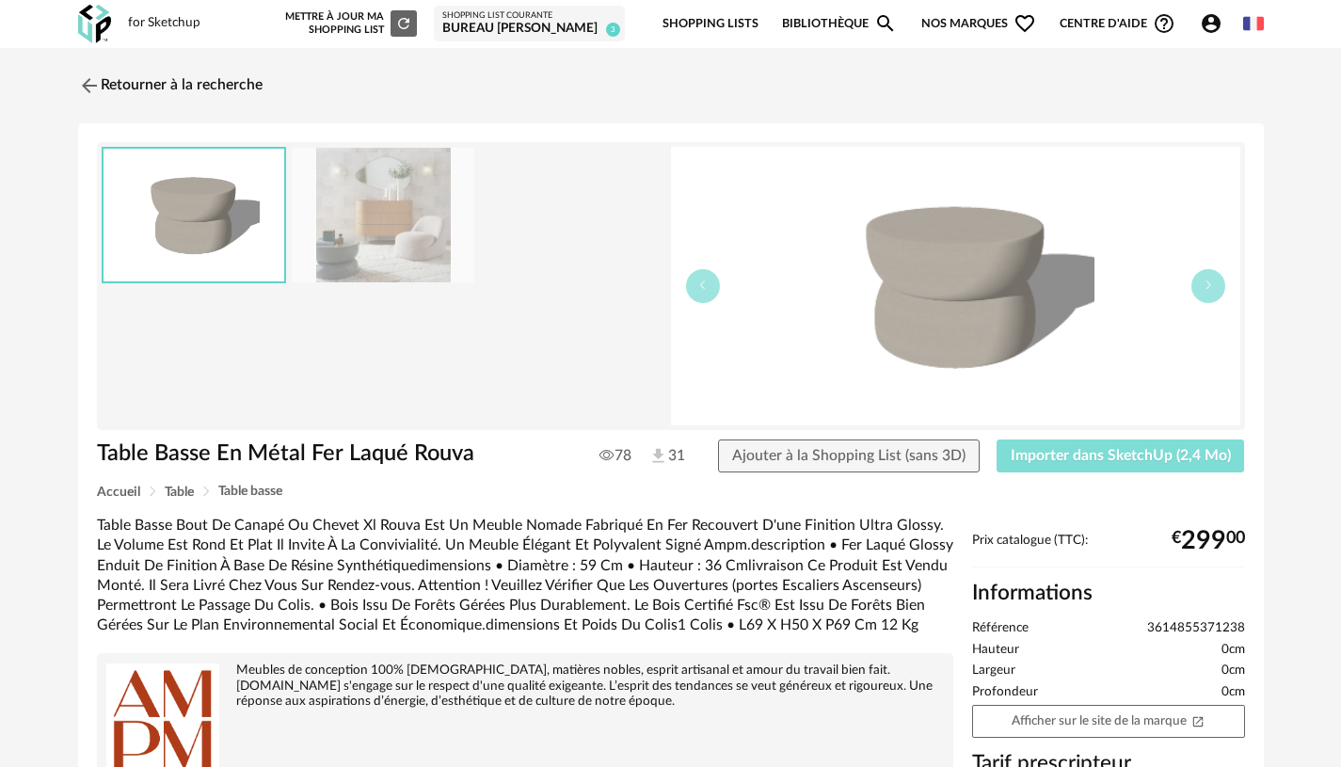
click at [1076, 464] on button "Importer dans SketchUp (2,4 Mo)" at bounding box center [1120, 456] width 248 height 34
click at [1036, 451] on span "Importer dans SketchUp (2,4 Mo)" at bounding box center [1121, 455] width 220 height 15
click at [140, 82] on link "Retourner à la recherche" at bounding box center [165, 85] width 184 height 41
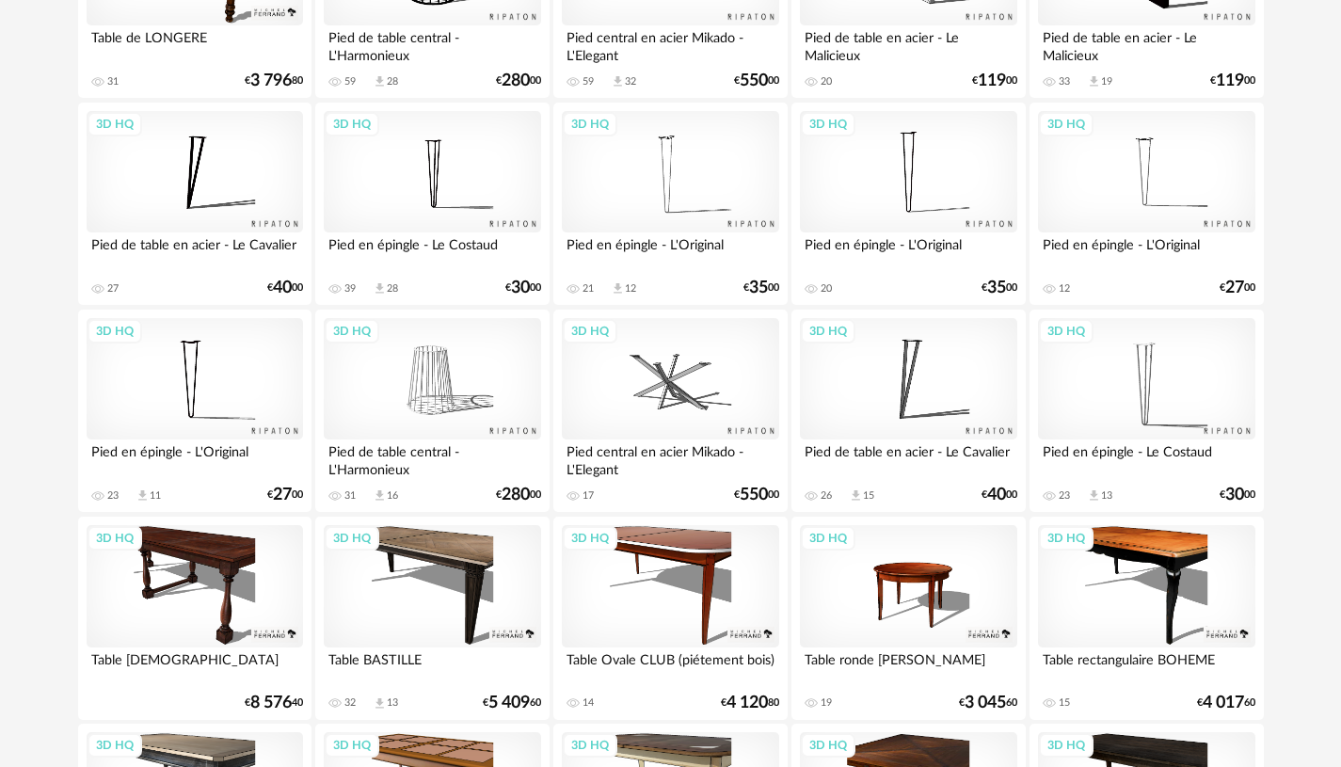
scroll to position [3863, 0]
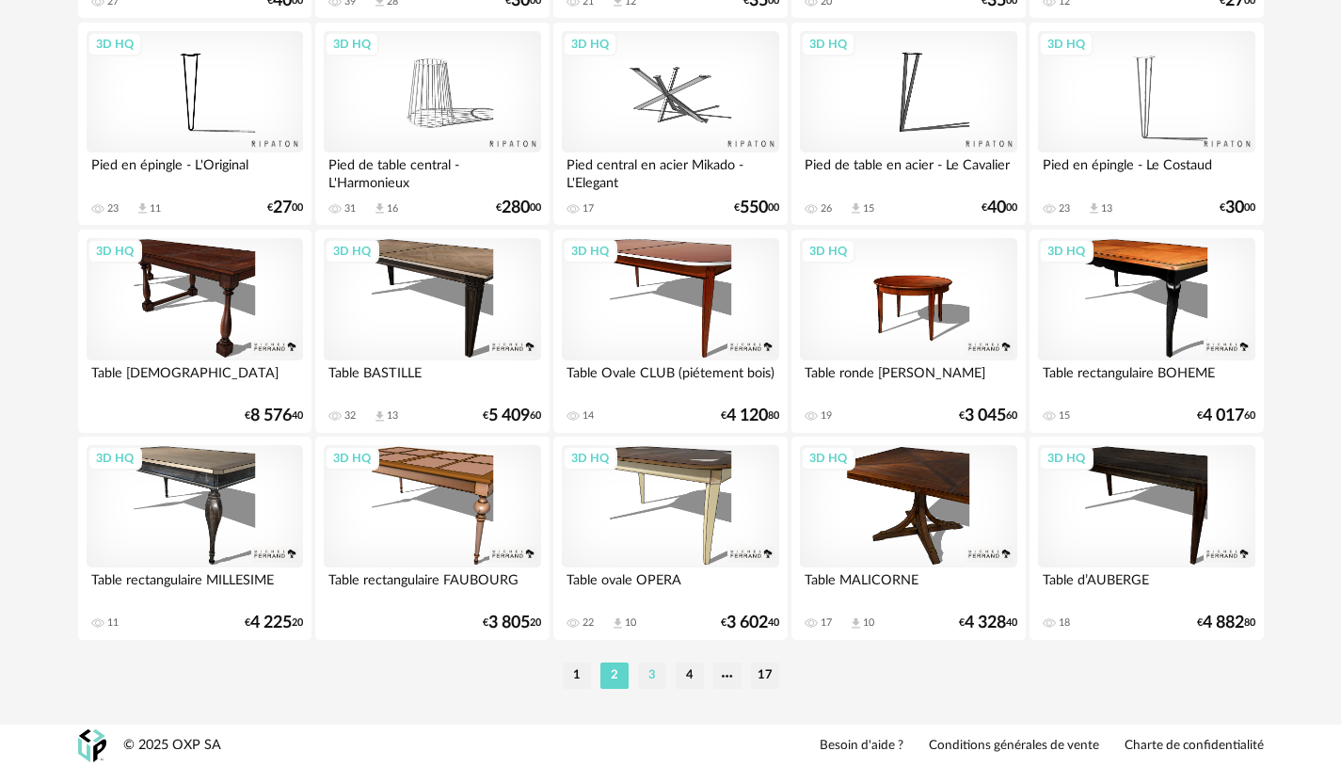
click at [644, 678] on li "3" at bounding box center [652, 675] width 28 height 26
